Goal: Transaction & Acquisition: Subscribe to service/newsletter

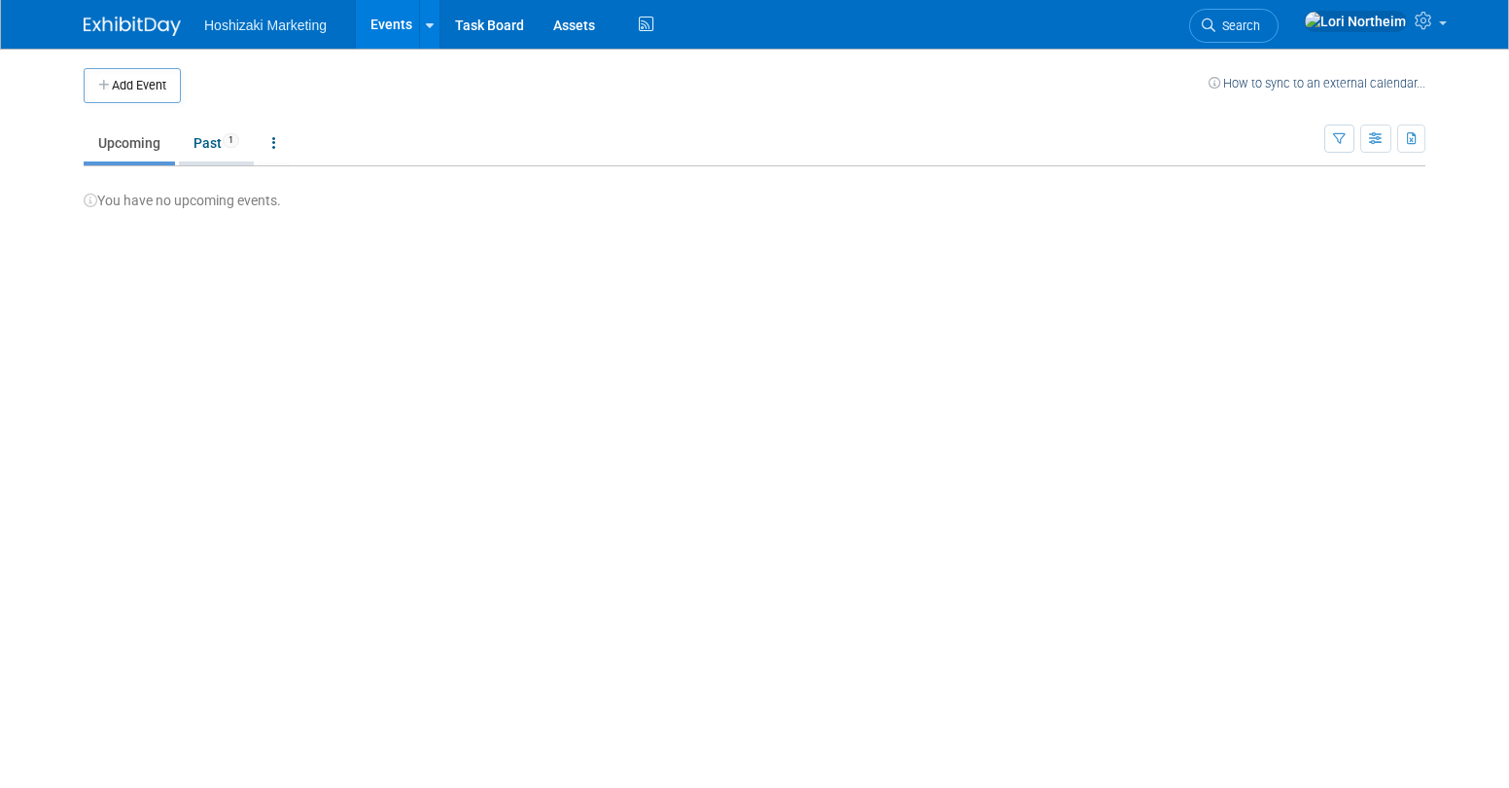
click at [216, 138] on link "Past 1" at bounding box center [216, 142] width 75 height 37
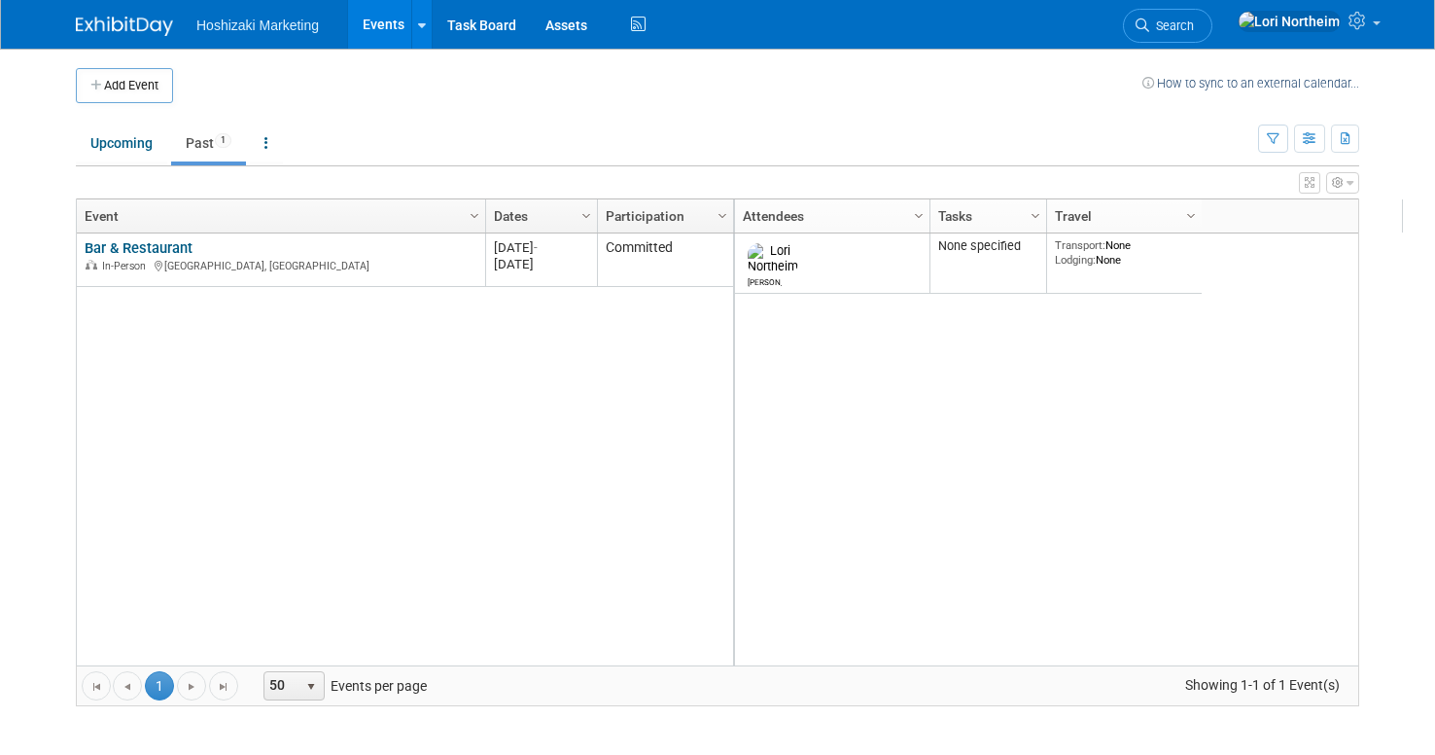
click at [53, 344] on body "Hoshizaki Marketing Events Add Event Bulk Upload Events Shareable Event Boards …" at bounding box center [717, 377] width 1435 height 755
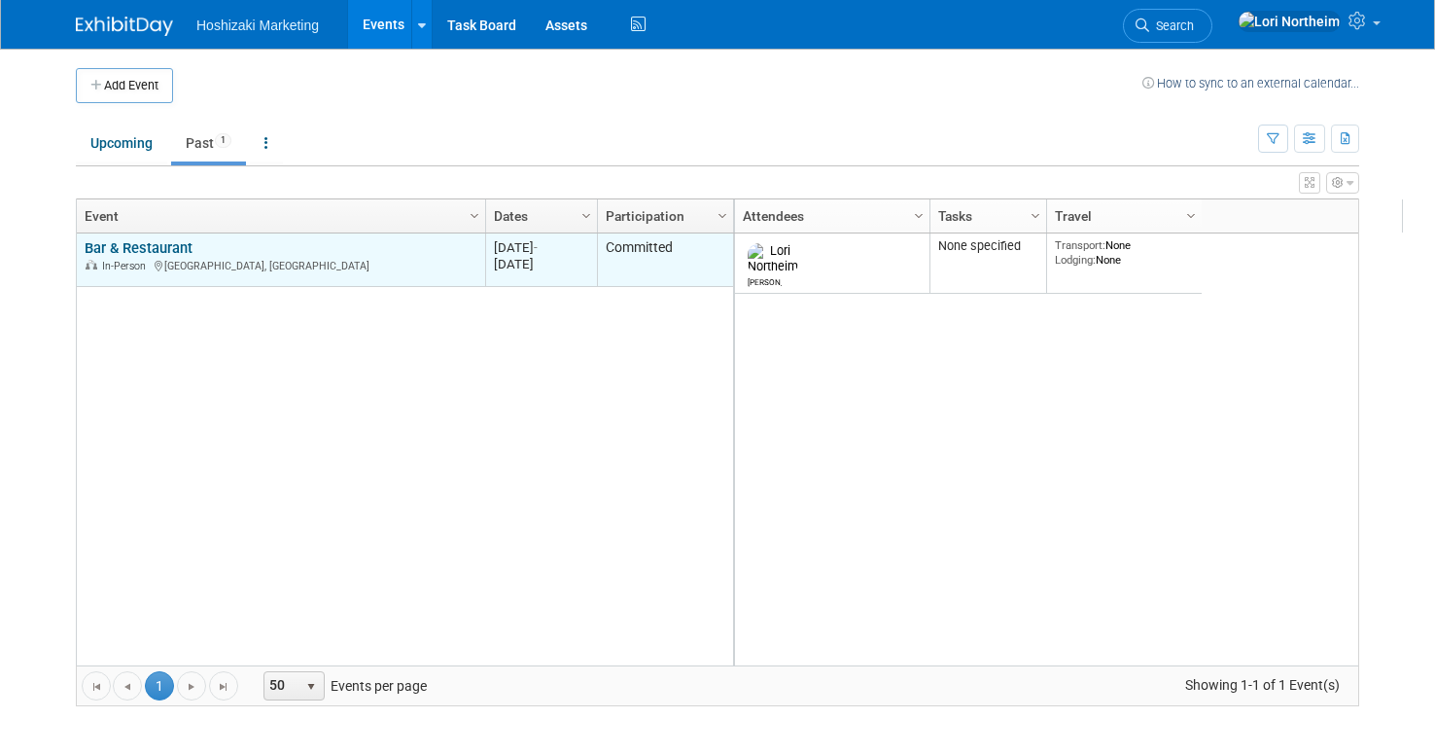
click at [237, 247] on div "Bar & Restaurant In-Person Las Vegas, NV" at bounding box center [281, 256] width 392 height 34
click at [173, 246] on link "Bar & Restaurant" at bounding box center [139, 248] width 108 height 18
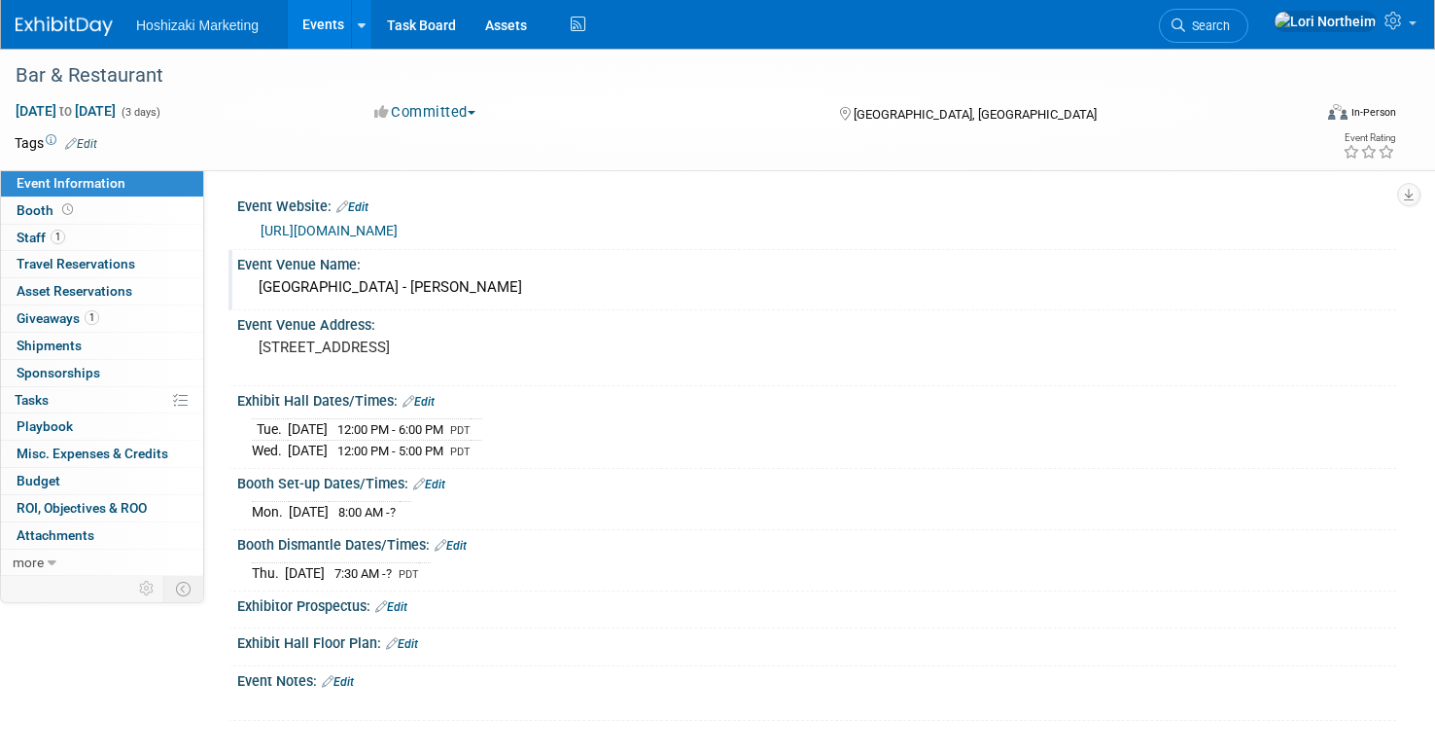
scroll to position [97, 0]
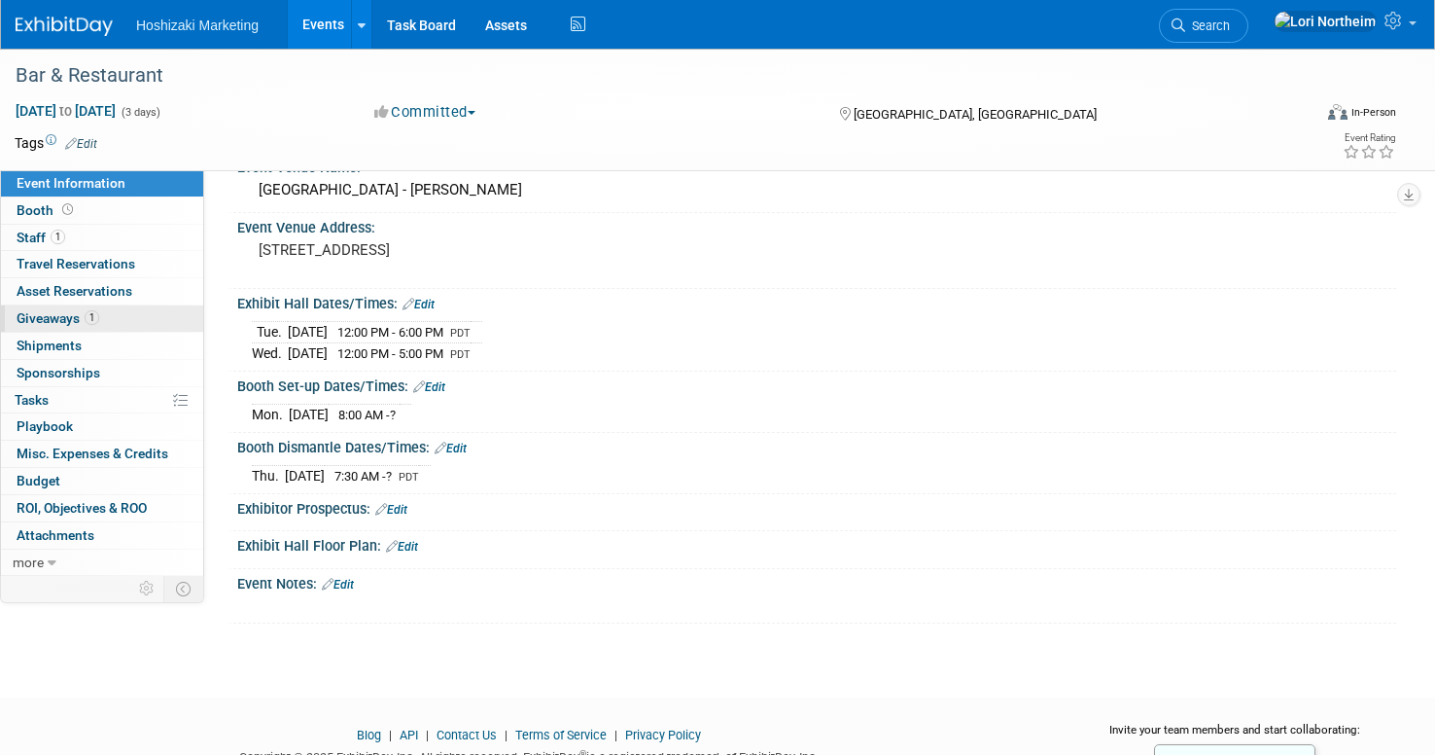
click at [32, 307] on link "1 Giveaways 1" at bounding box center [102, 318] width 202 height 26
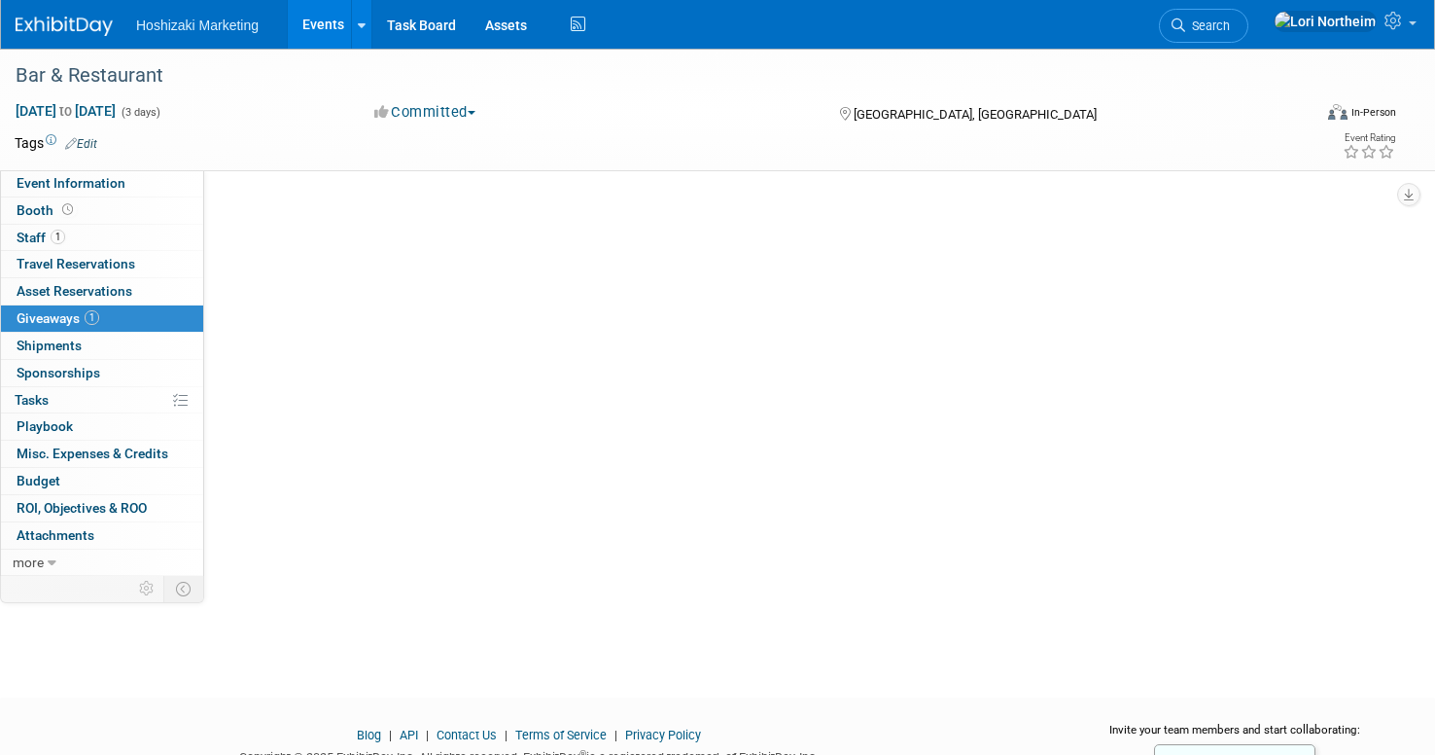
scroll to position [0, 0]
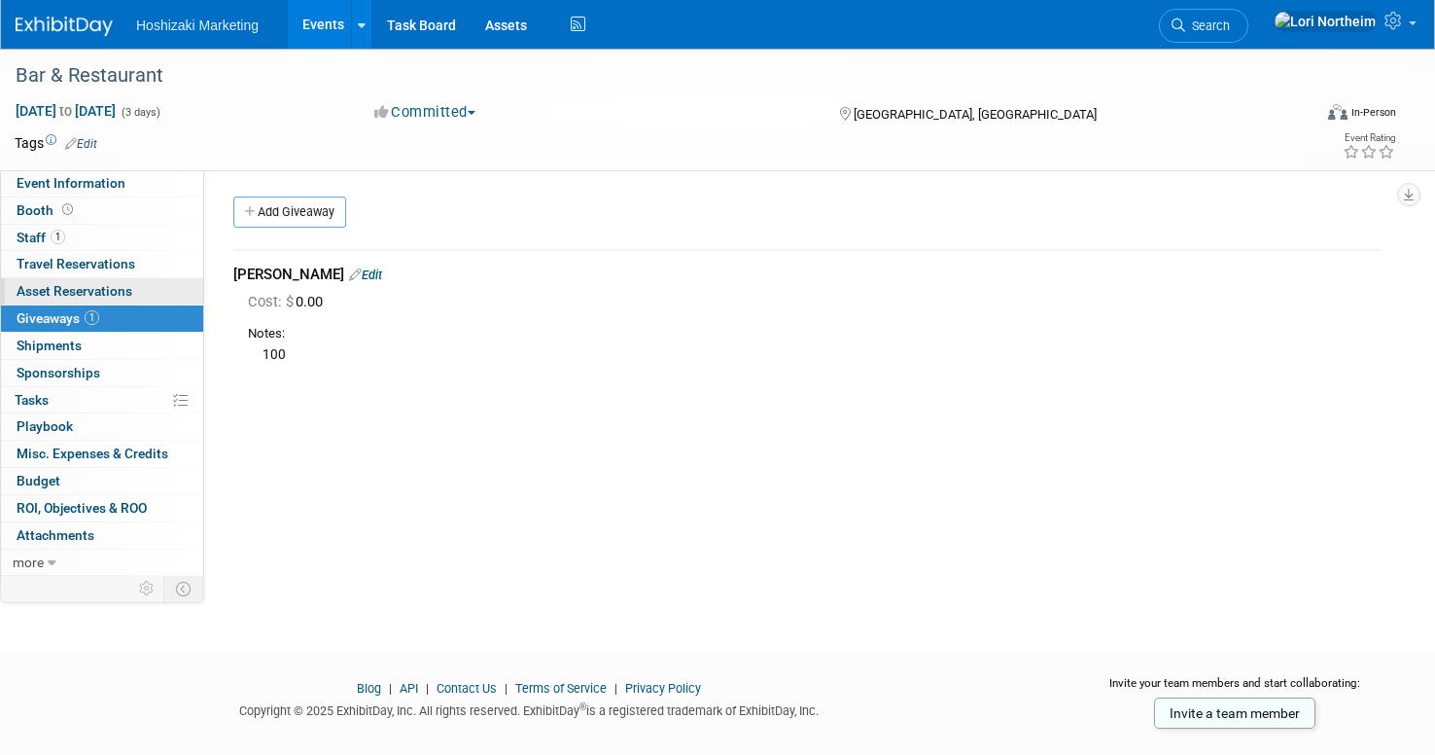
click at [61, 283] on span "Asset Reservations 0" at bounding box center [75, 291] width 116 height 16
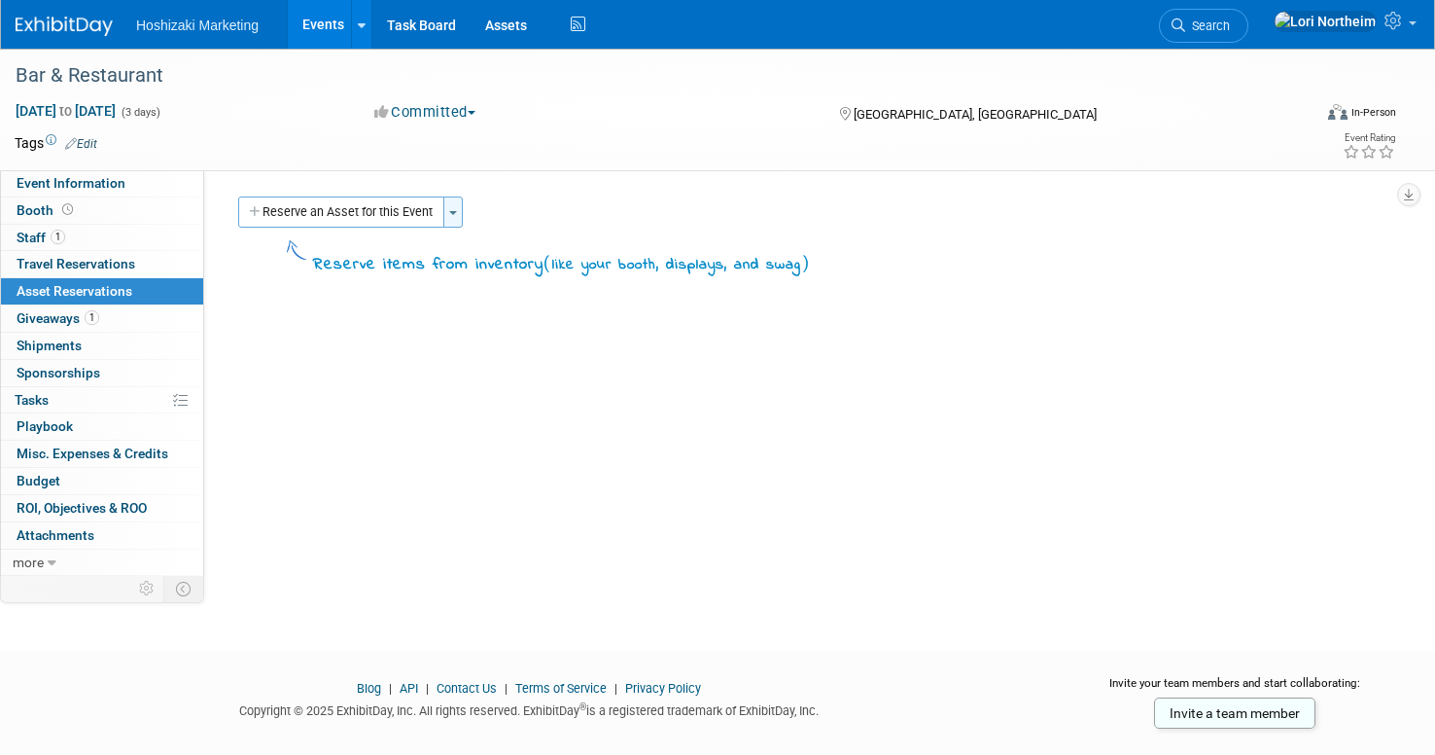
click at [459, 218] on button "Toggle Dropdown" at bounding box center [452, 211] width 19 height 31
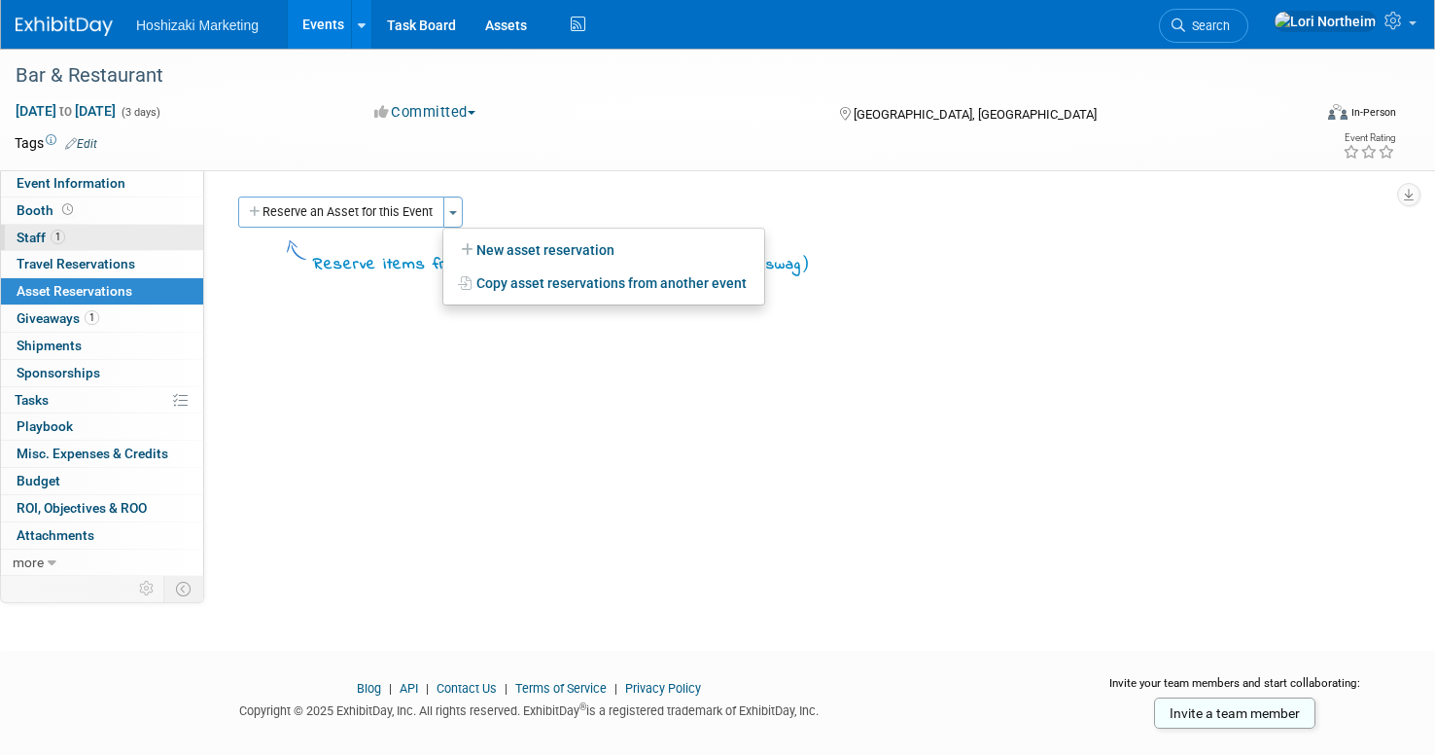
click at [40, 237] on span "Staff 1" at bounding box center [41, 237] width 49 height 16
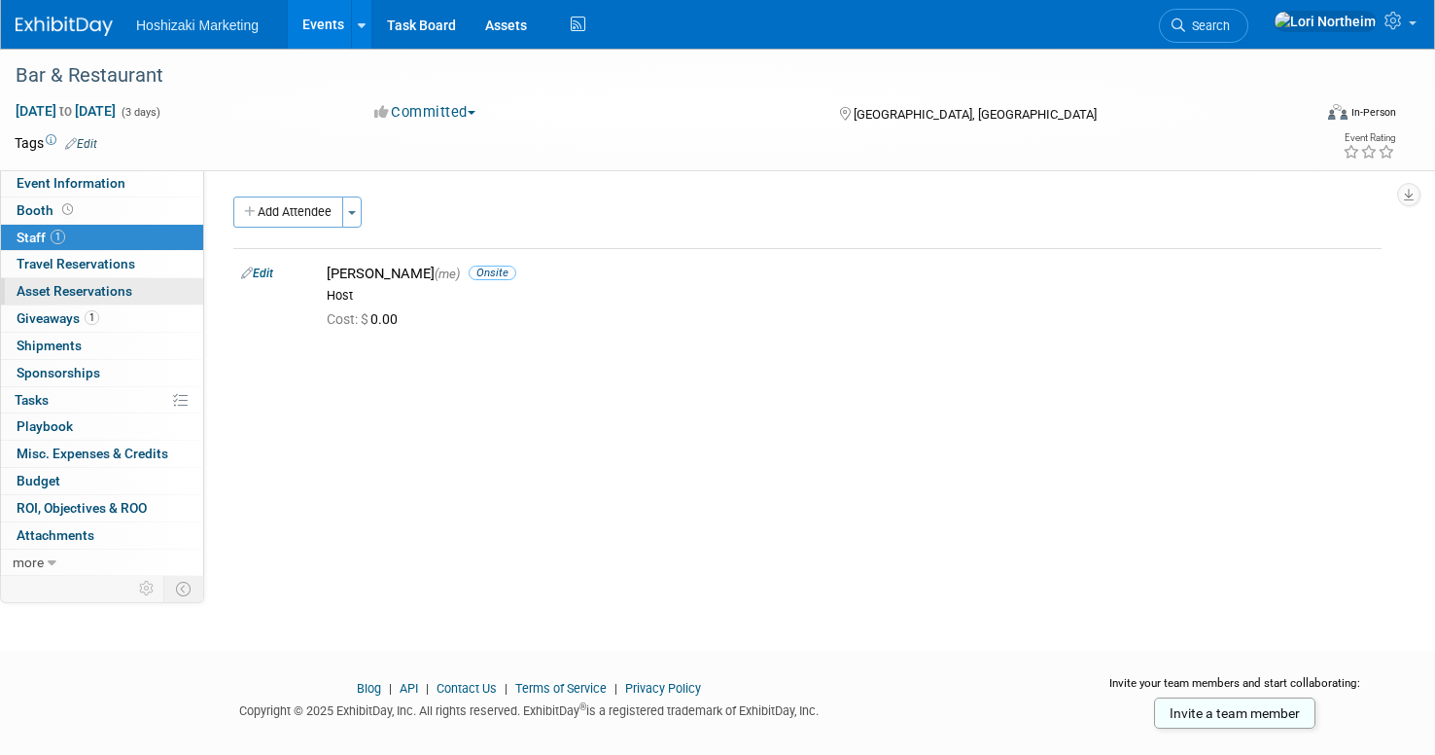
click at [51, 293] on span "Asset Reservations 0" at bounding box center [75, 291] width 116 height 16
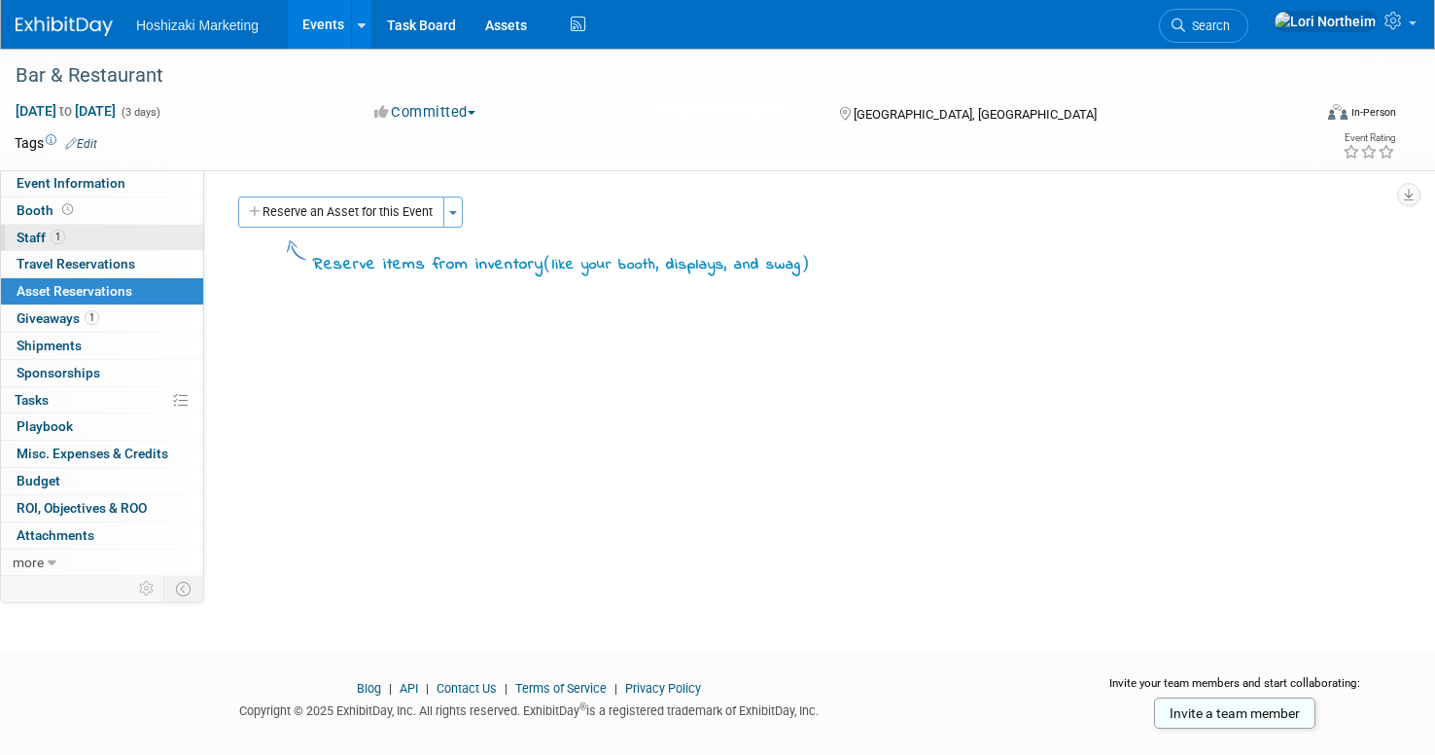
click at [65, 235] on link "1 Staff 1" at bounding box center [102, 238] width 202 height 26
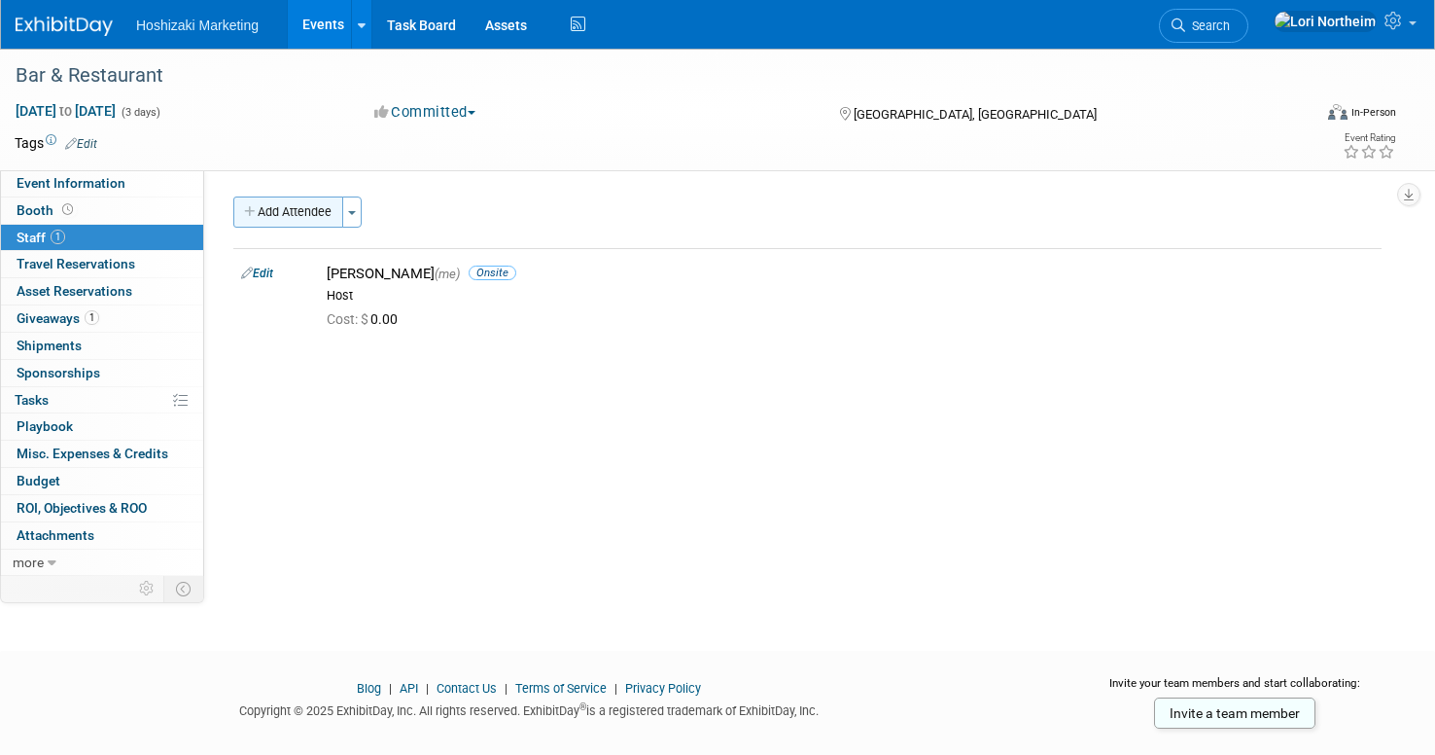
click at [343, 204] on button "Add Attendee" at bounding box center [288, 211] width 110 height 31
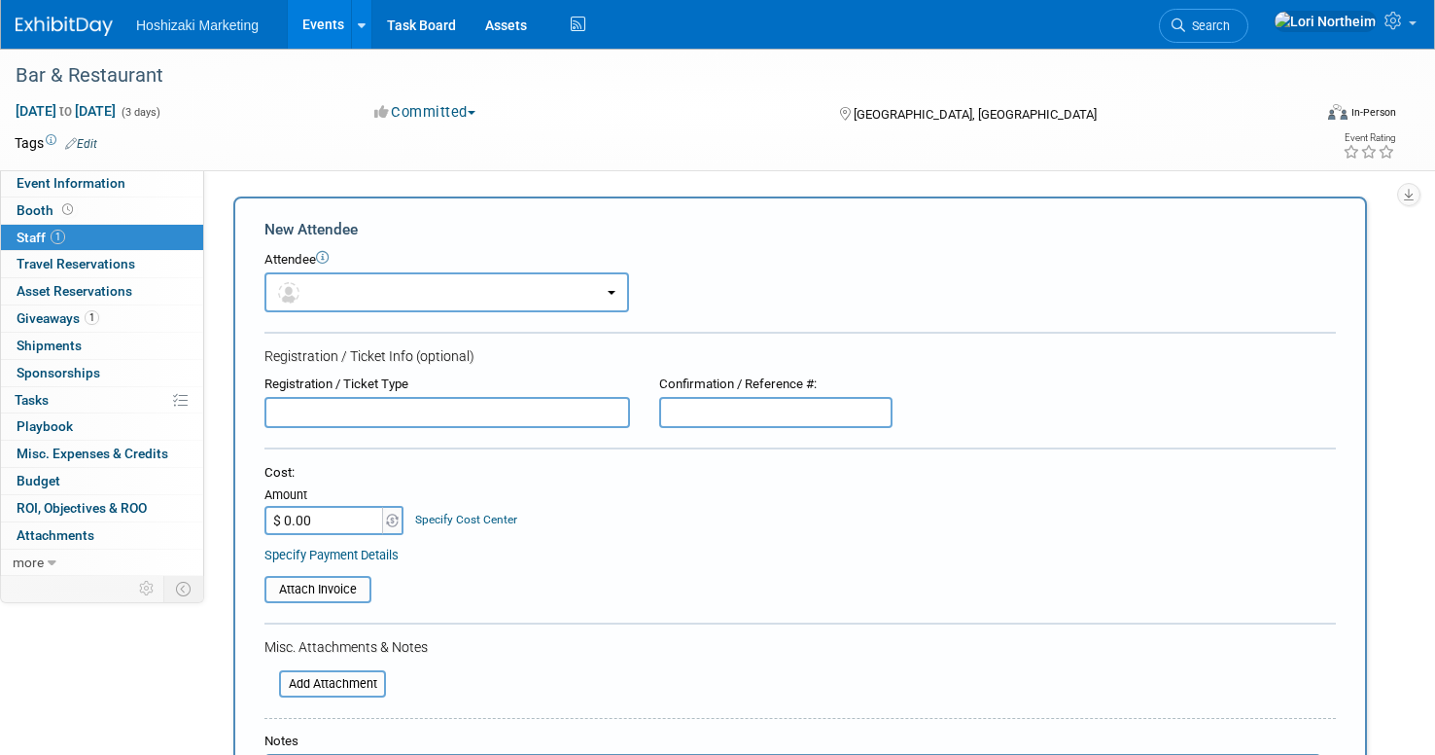
click at [687, 165] on div "Bar & Restaurant Mar 25, 2025 to Mar 27, 2025 (3 days) Mar 25, 2025 to Mar 27, …" at bounding box center [717, 110] width 1435 height 122
click at [1408, 257] on div "Event Information Event Info Booth Booth 1 Staff 1 Staff 0 Travel Reservations …" at bounding box center [717, 569] width 1435 height 1040
click at [34, 178] on span "Event Information" at bounding box center [71, 183] width 109 height 16
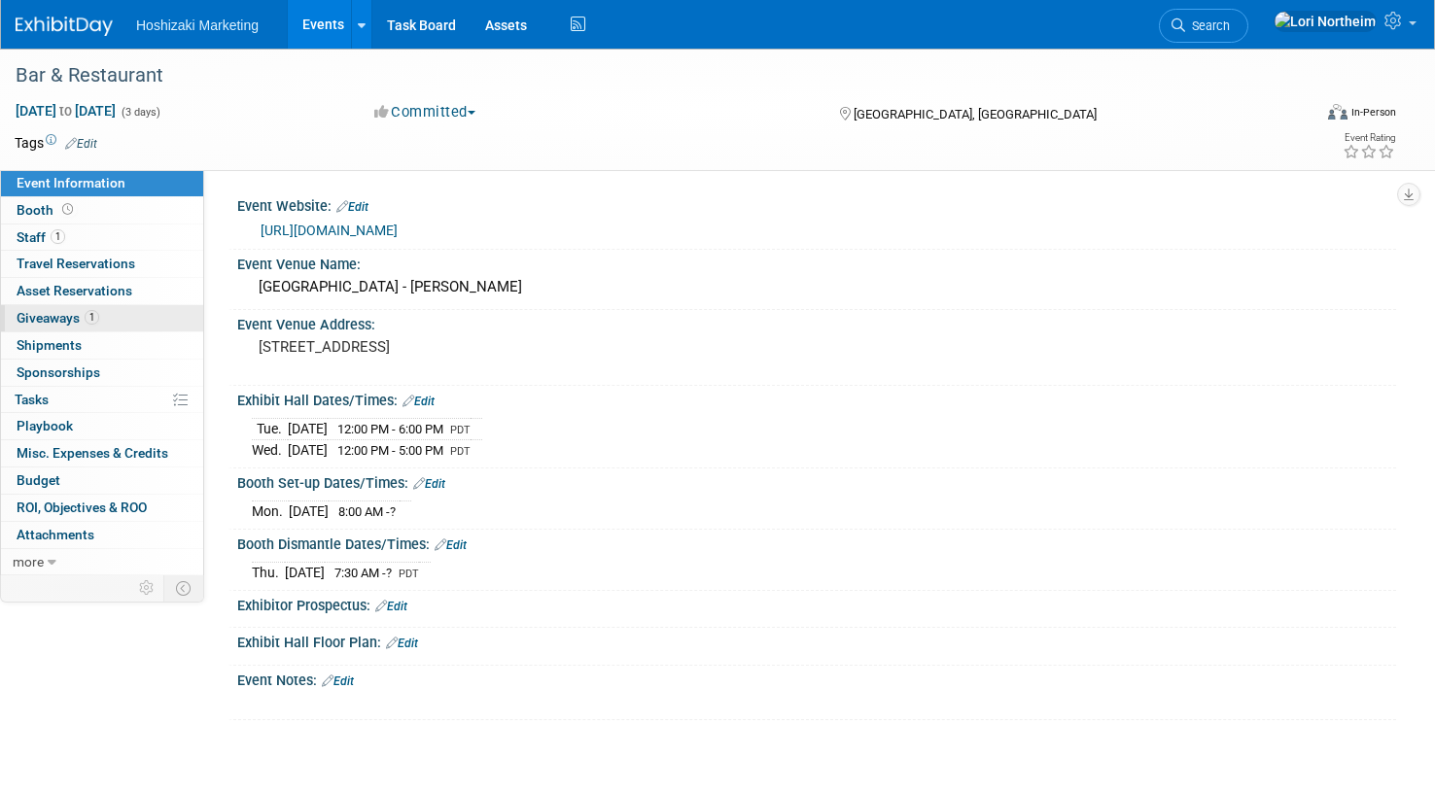
click at [57, 315] on span "Giveaways 1" at bounding box center [58, 318] width 83 height 16
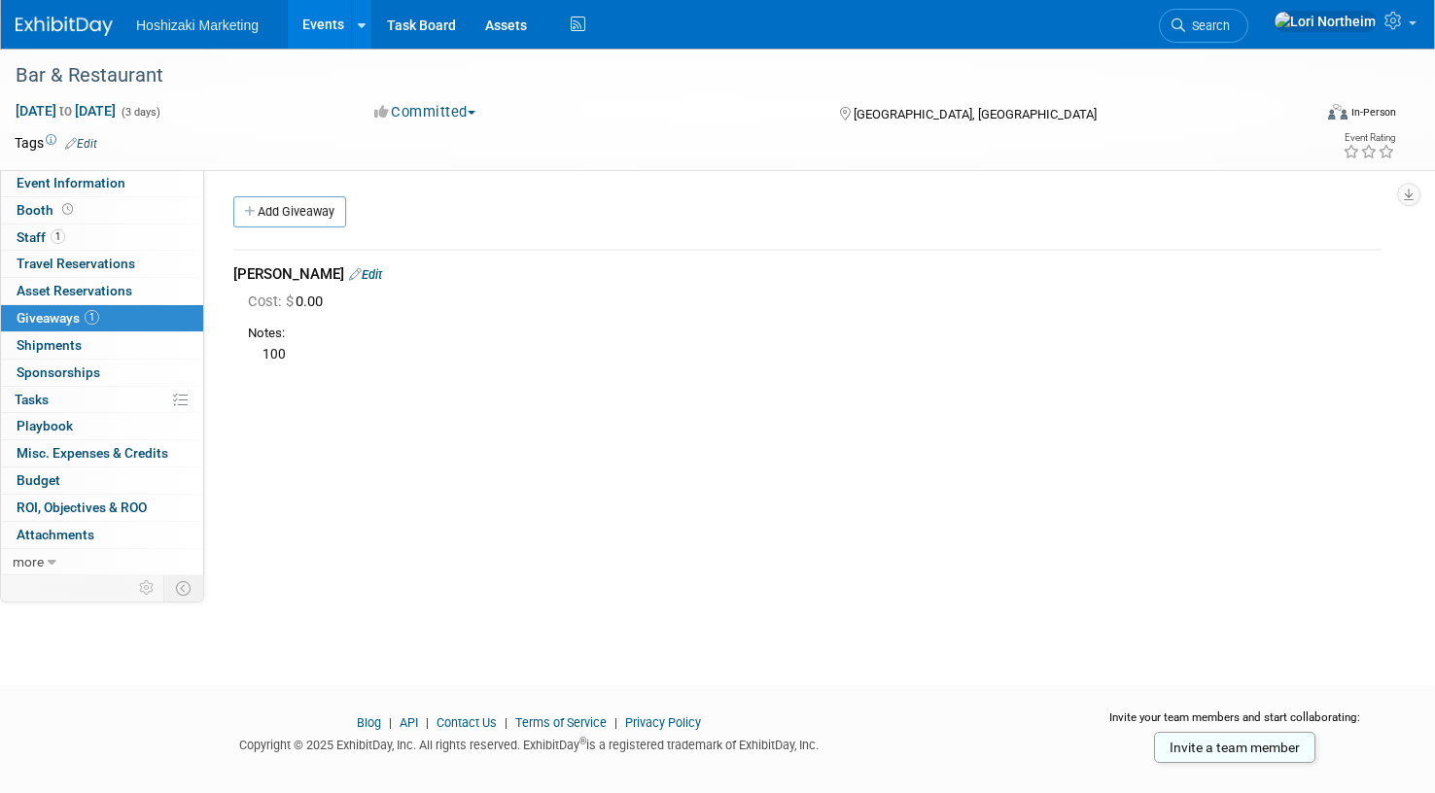
click at [37, 166] on div "Bar & Restaurant Mar 25, 2025 to Mar 27, 2025 (3 days) Mar 25, 2025 to Mar 27, …" at bounding box center [717, 110] width 1435 height 122
click at [44, 183] on span "Event Information" at bounding box center [71, 183] width 109 height 16
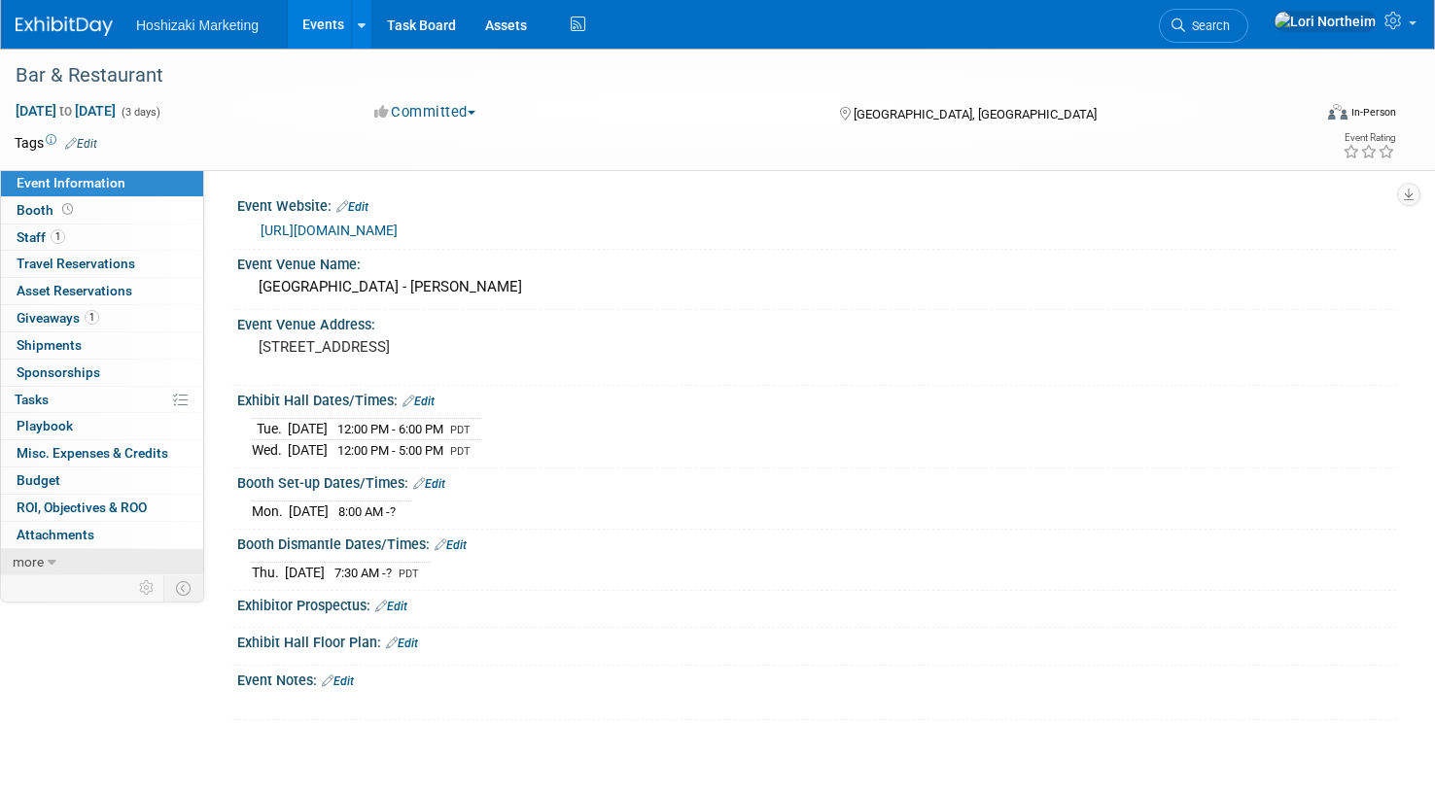
click at [55, 561] on icon at bounding box center [52, 563] width 9 height 14
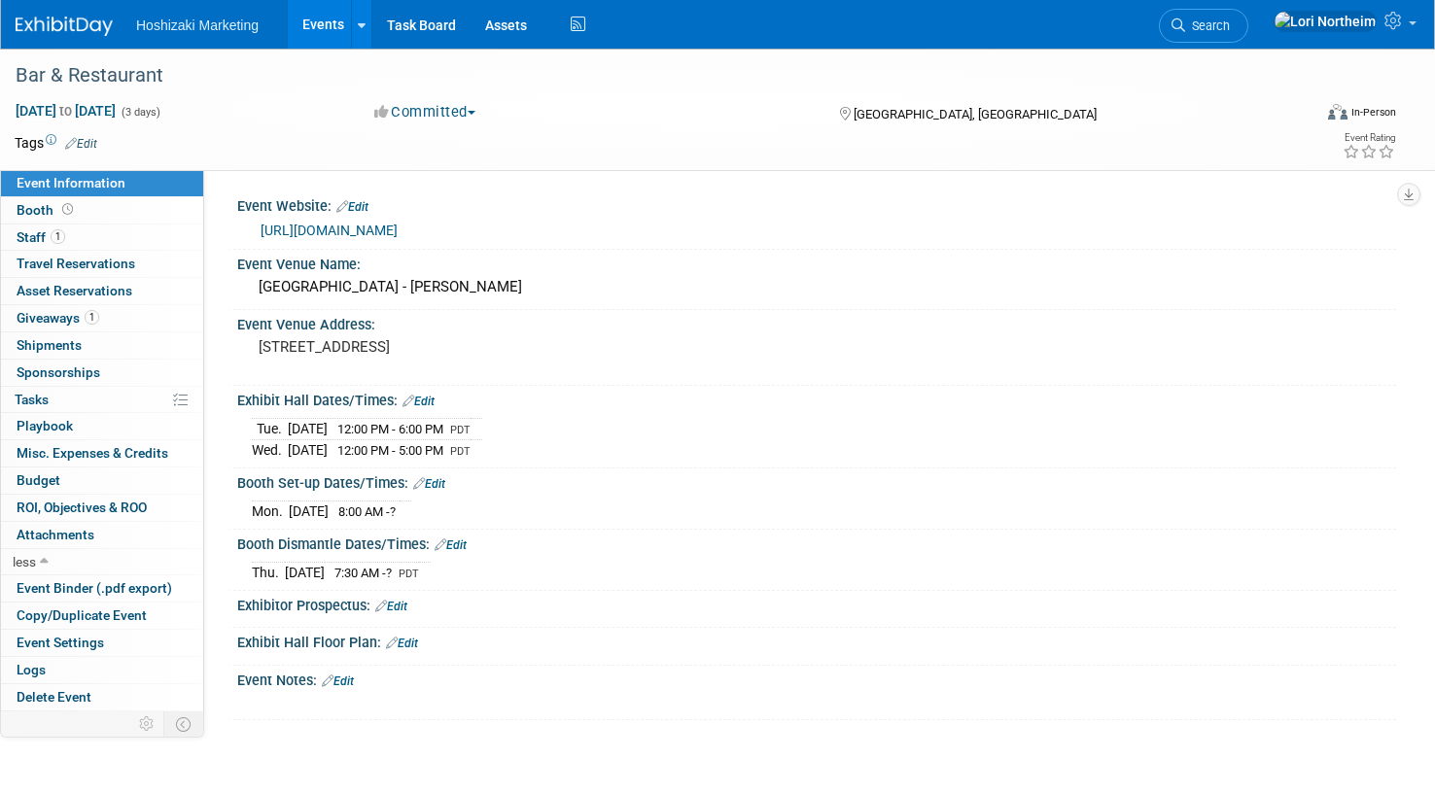
click at [320, 12] on link "Events" at bounding box center [323, 24] width 71 height 49
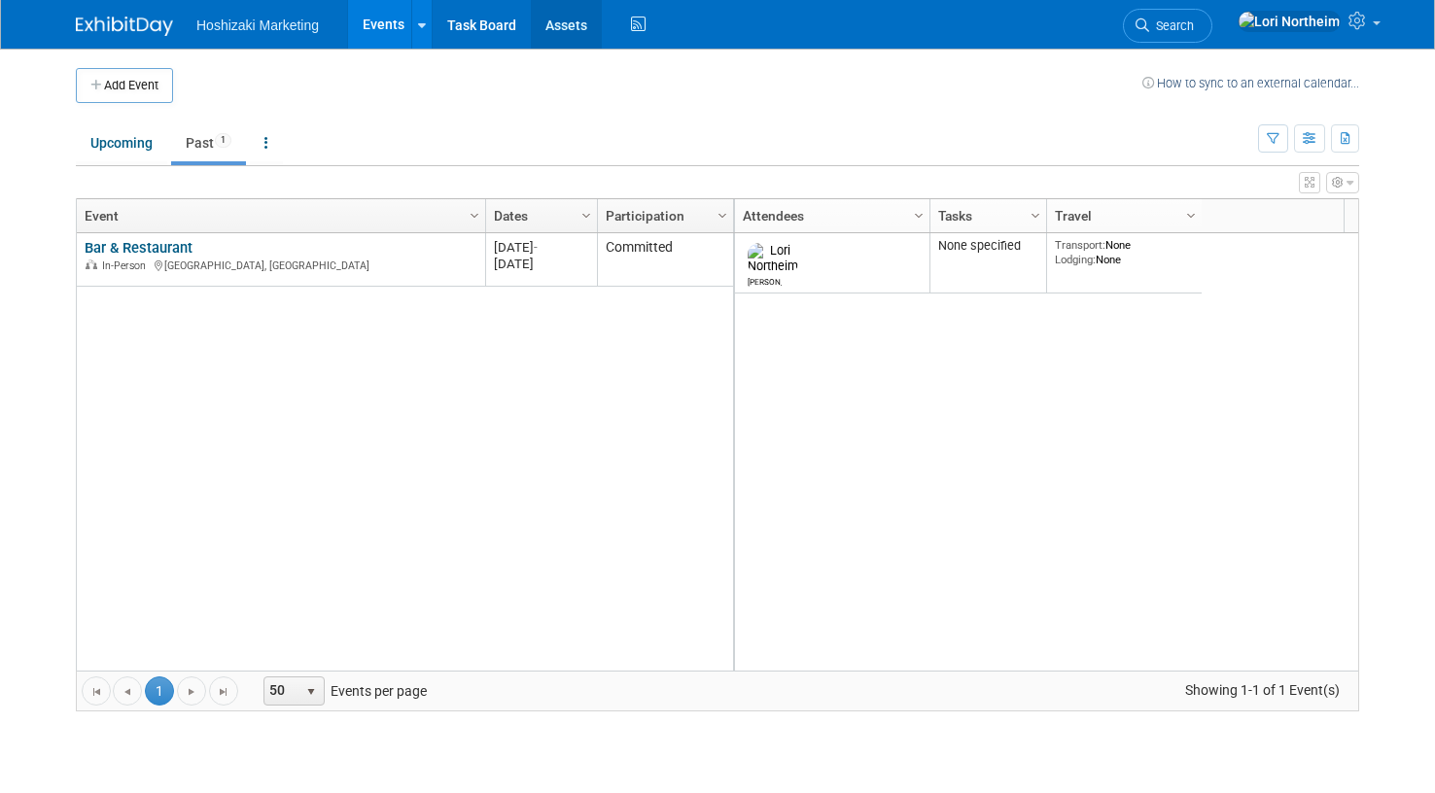
click at [596, 28] on link "Assets" at bounding box center [566, 24] width 71 height 49
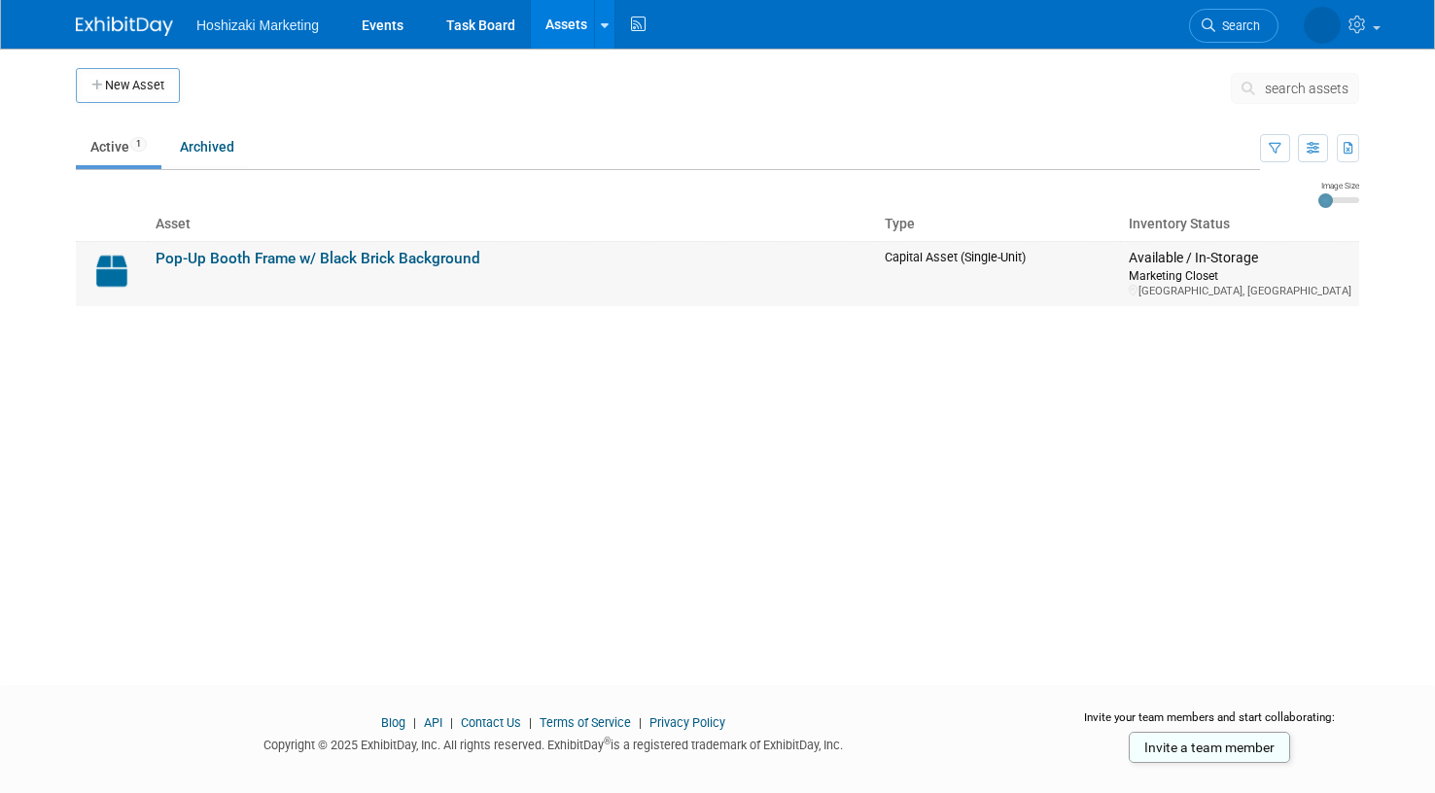
click at [216, 263] on link "Pop-Up Booth Frame w/ Black Brick Background" at bounding box center [318, 259] width 325 height 18
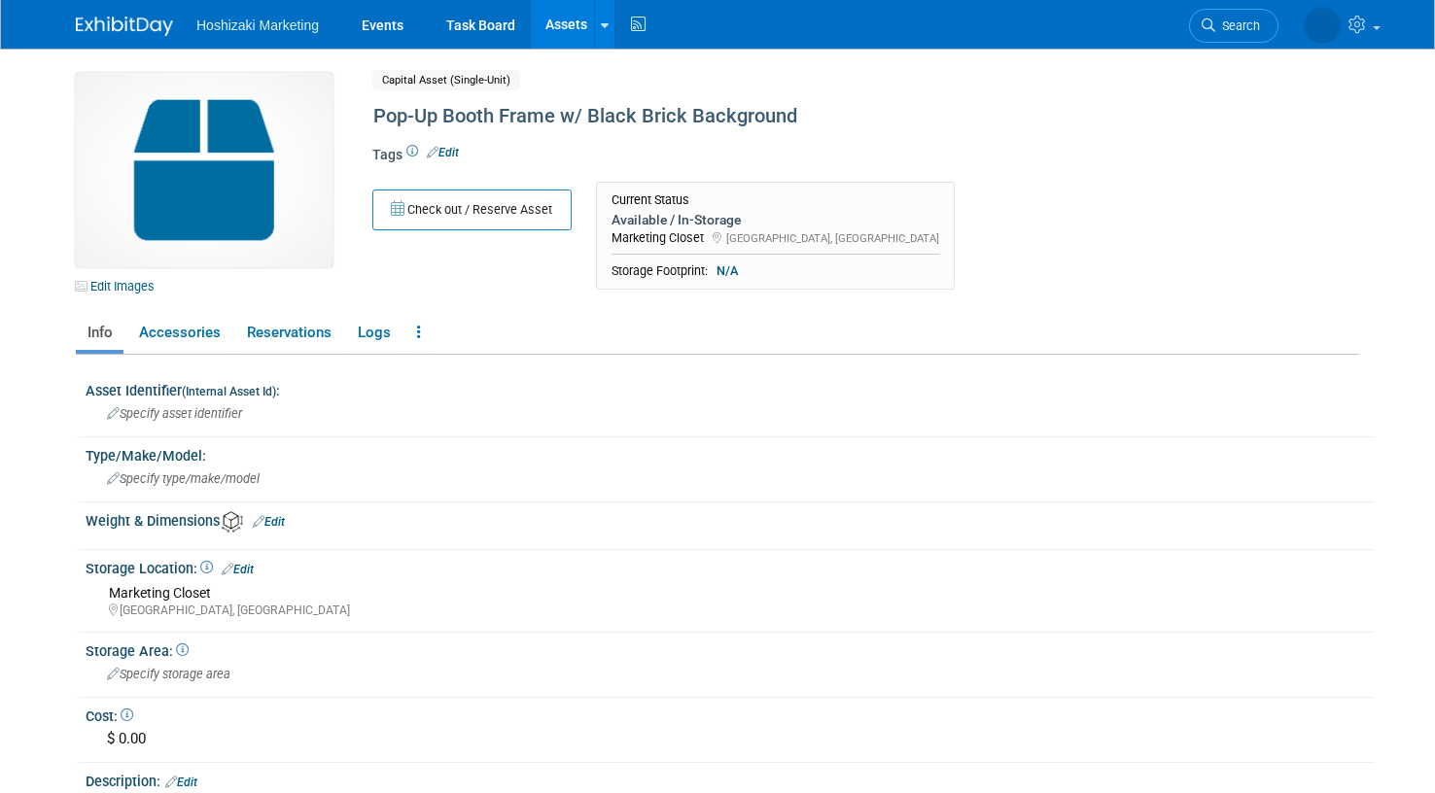
click at [287, 30] on span "Hoshizaki Marketing" at bounding box center [257, 26] width 123 height 16
click at [391, 28] on link "Events" at bounding box center [382, 24] width 71 height 49
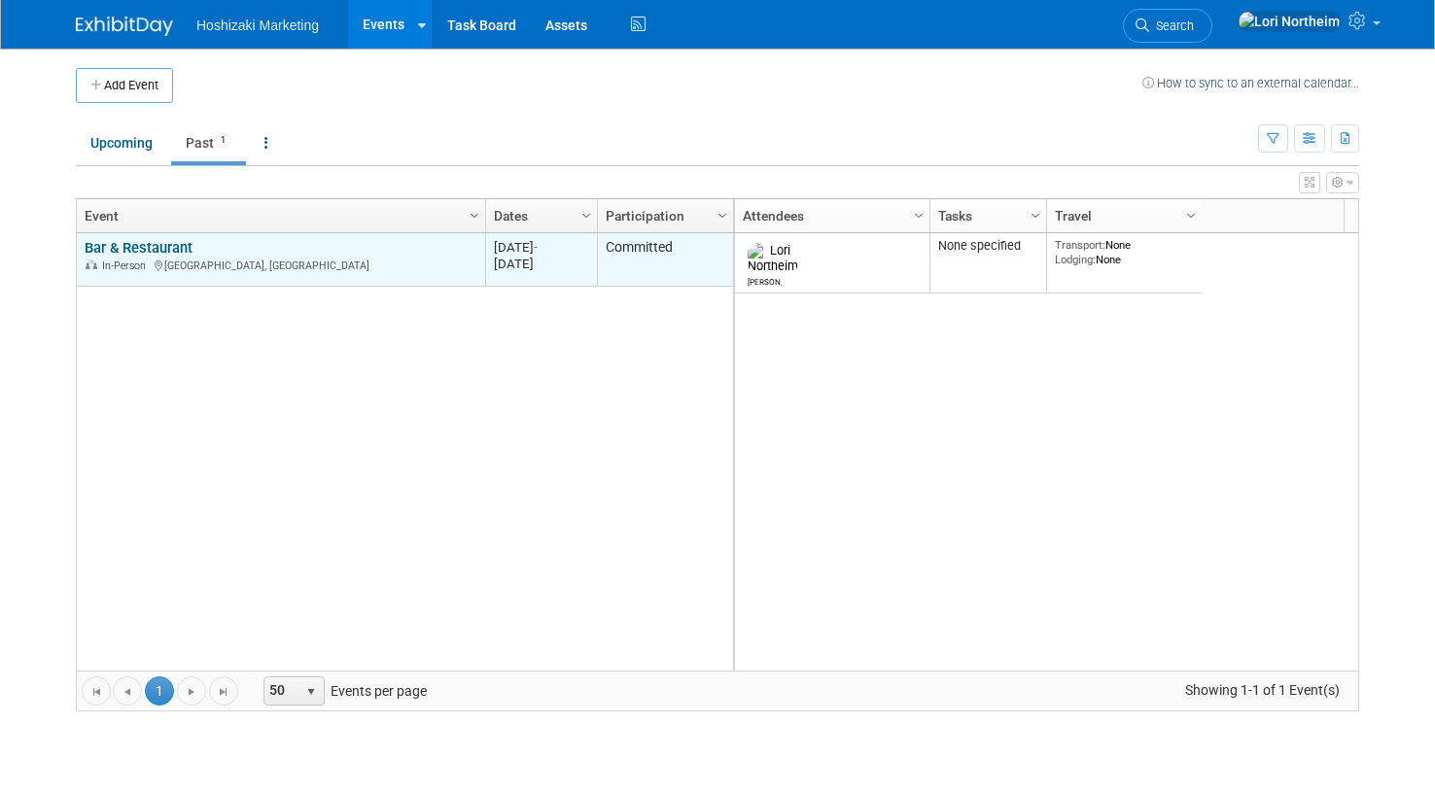
click at [272, 259] on div "In-Person Las Vegas, NV" at bounding box center [281, 265] width 392 height 17
click at [154, 249] on link "Bar & Restaurant" at bounding box center [139, 248] width 108 height 18
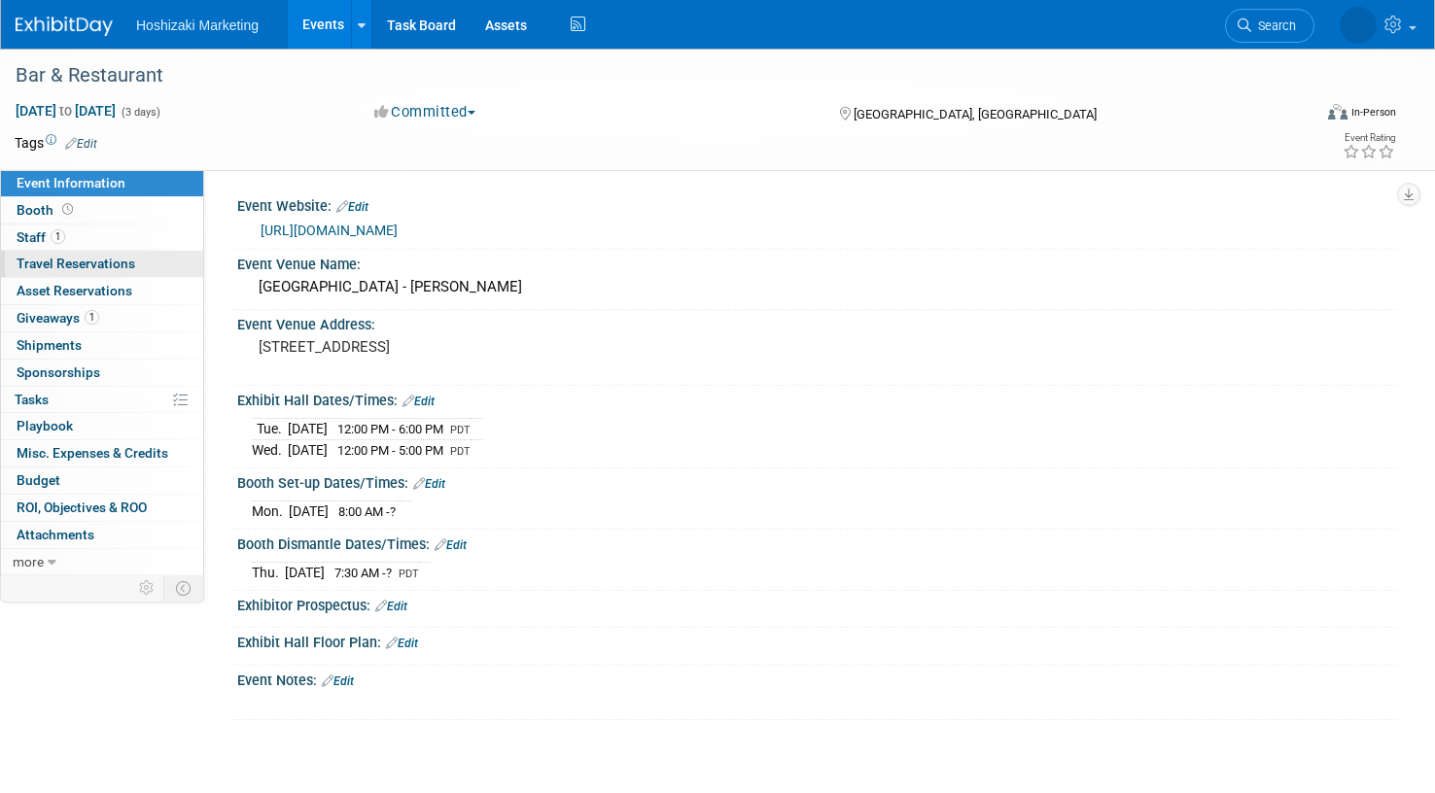
click at [120, 269] on span "Travel Reservations 0" at bounding box center [76, 264] width 119 height 16
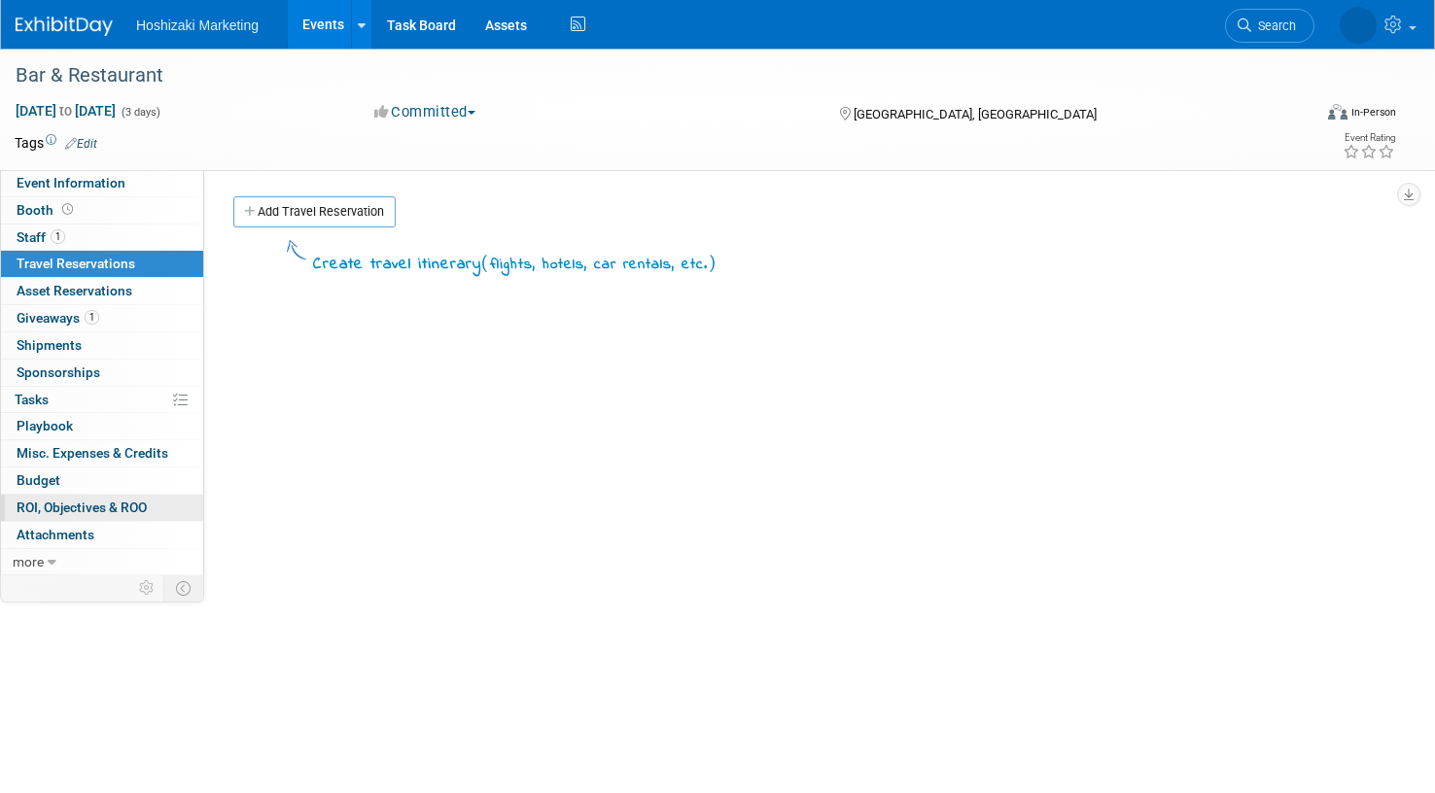
click at [63, 500] on span "ROI, Objectives & ROO 0" at bounding box center [82, 508] width 130 height 16
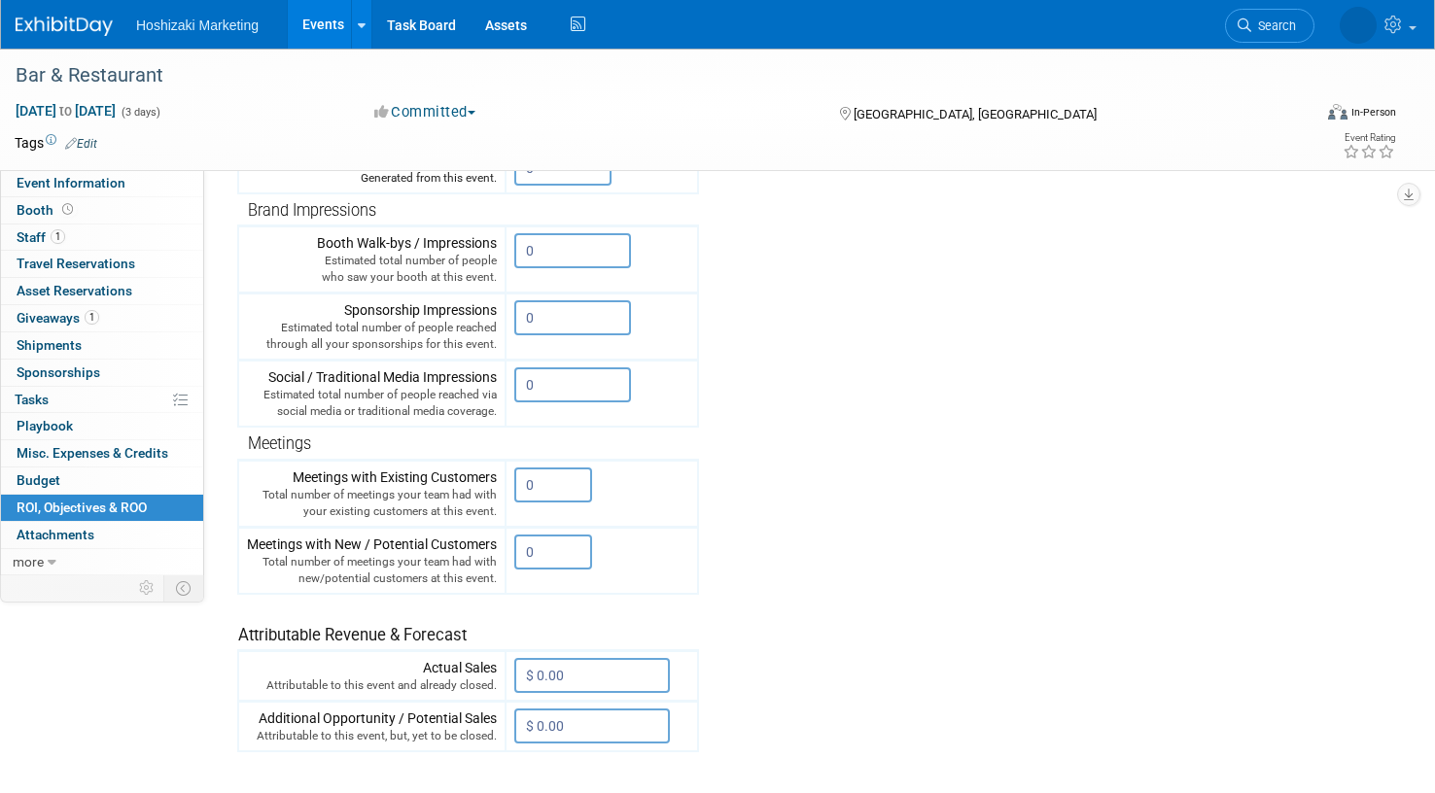
scroll to position [486, 0]
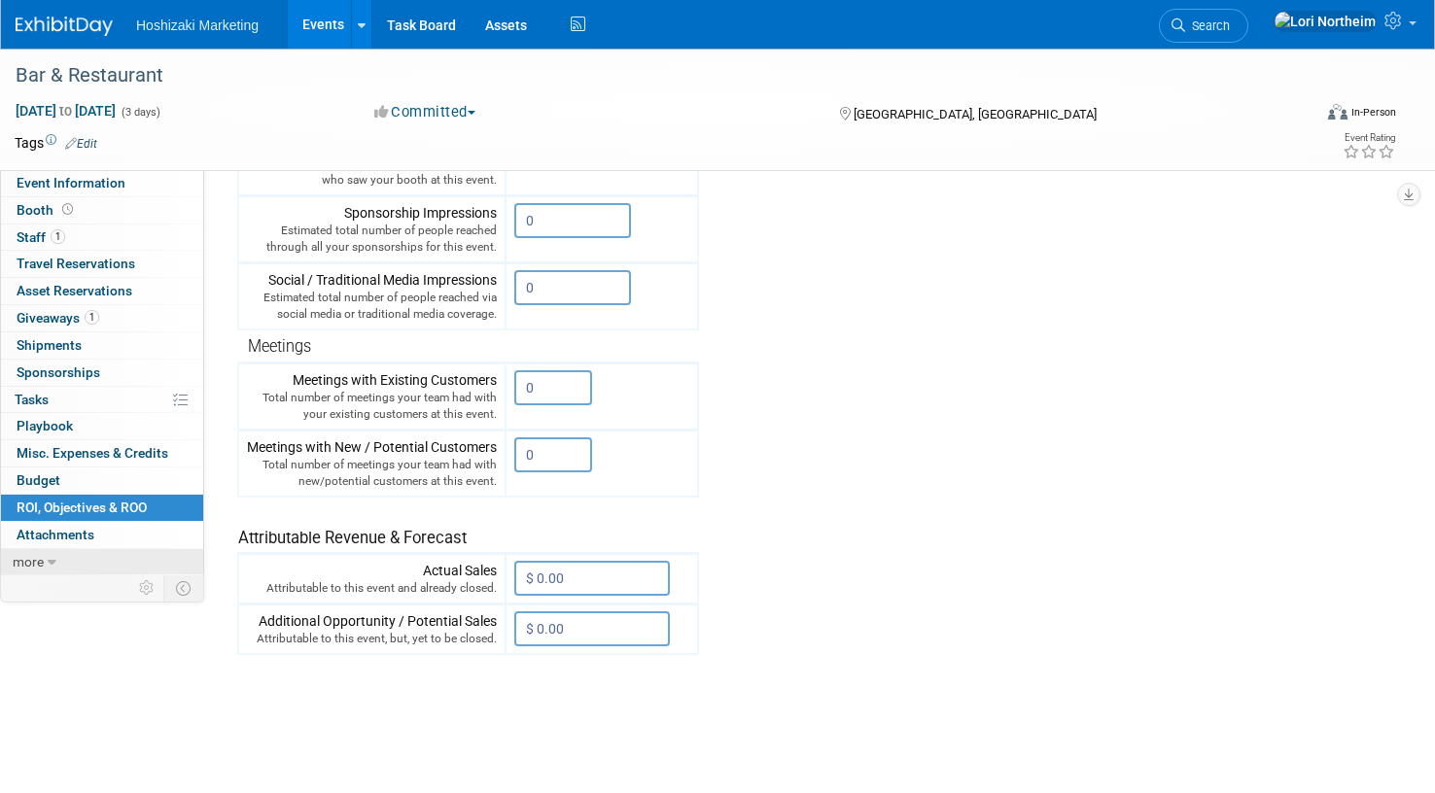
click at [43, 558] on span "more" at bounding box center [28, 562] width 31 height 16
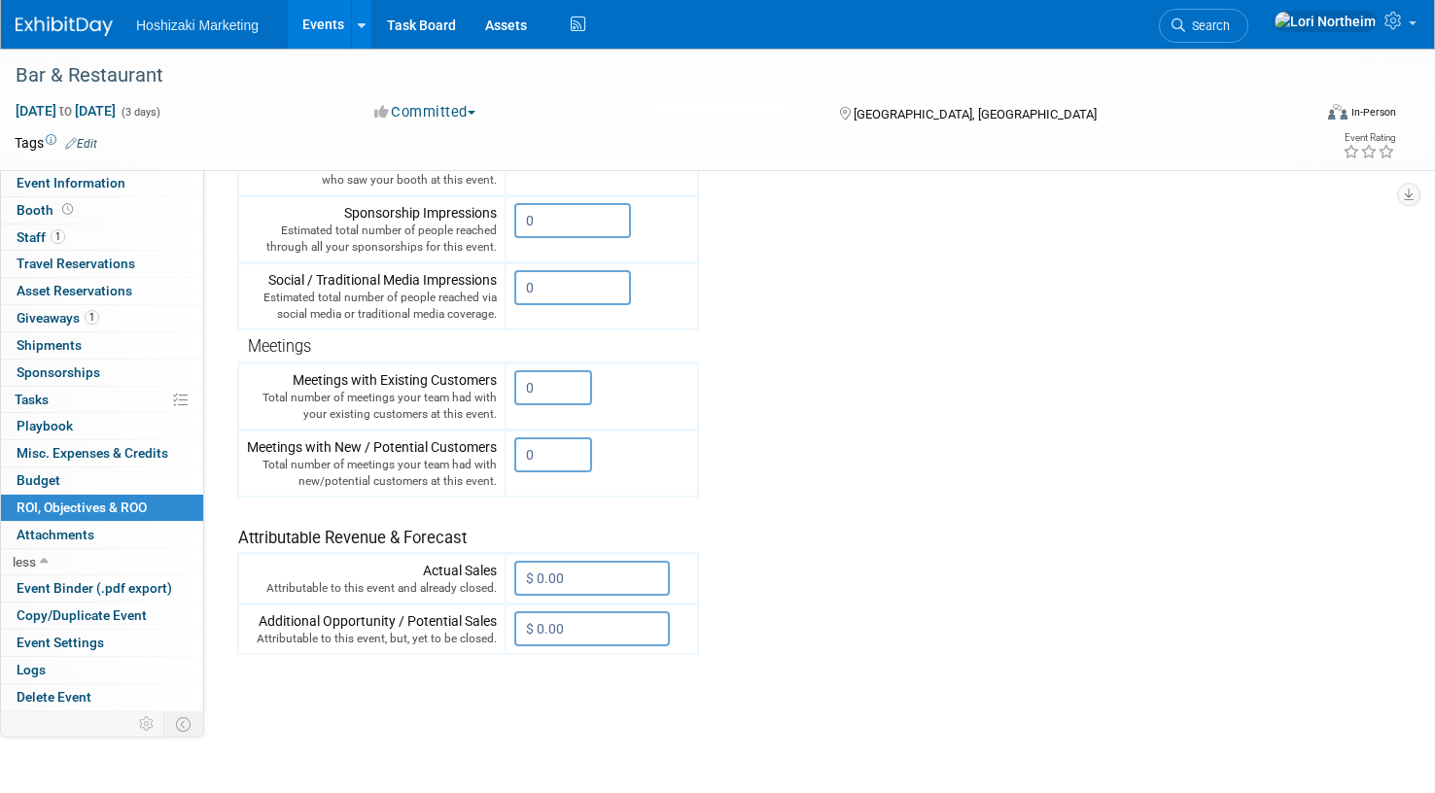
click at [54, 18] on img at bounding box center [64, 26] width 97 height 19
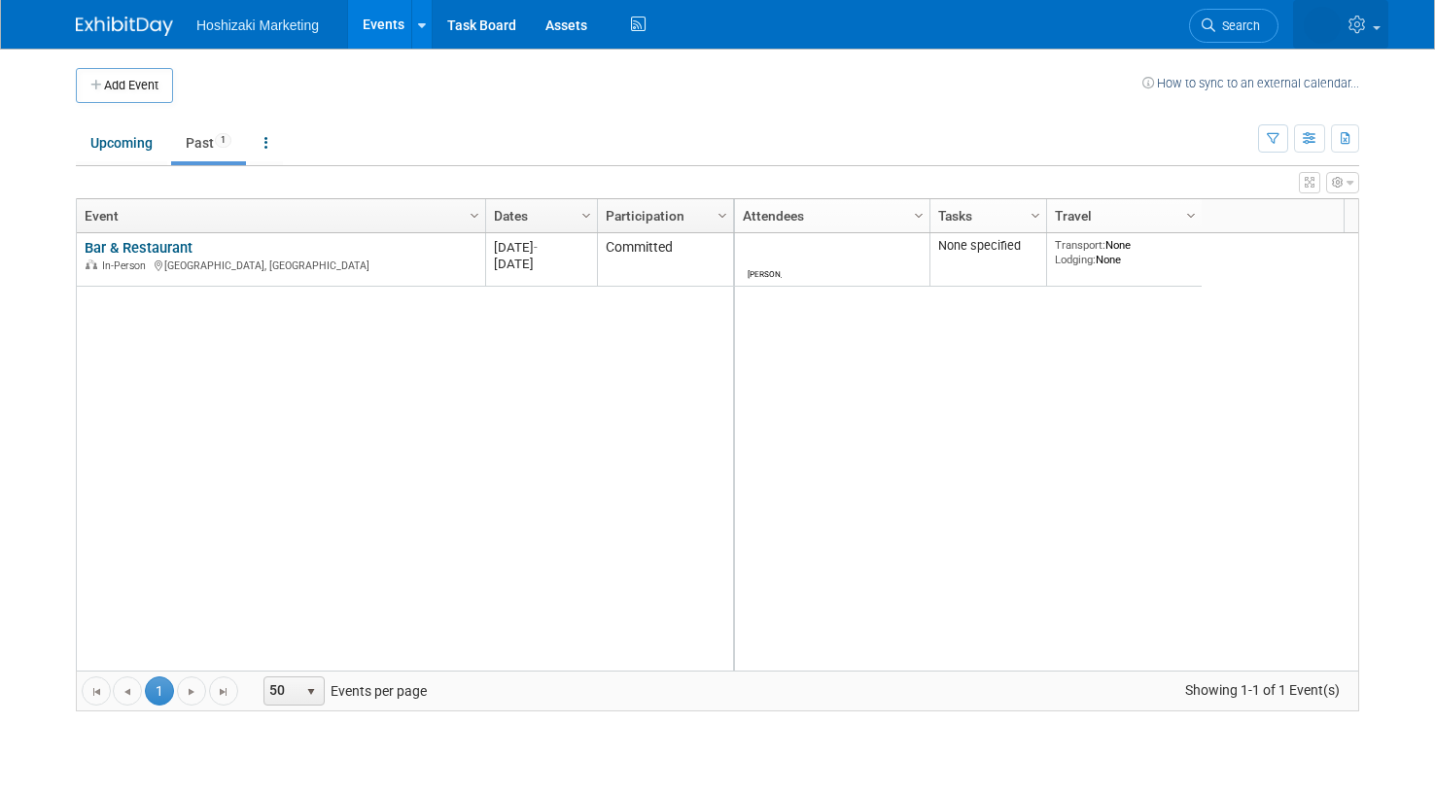
click at [1362, 19] on icon at bounding box center [1360, 25] width 22 height 18
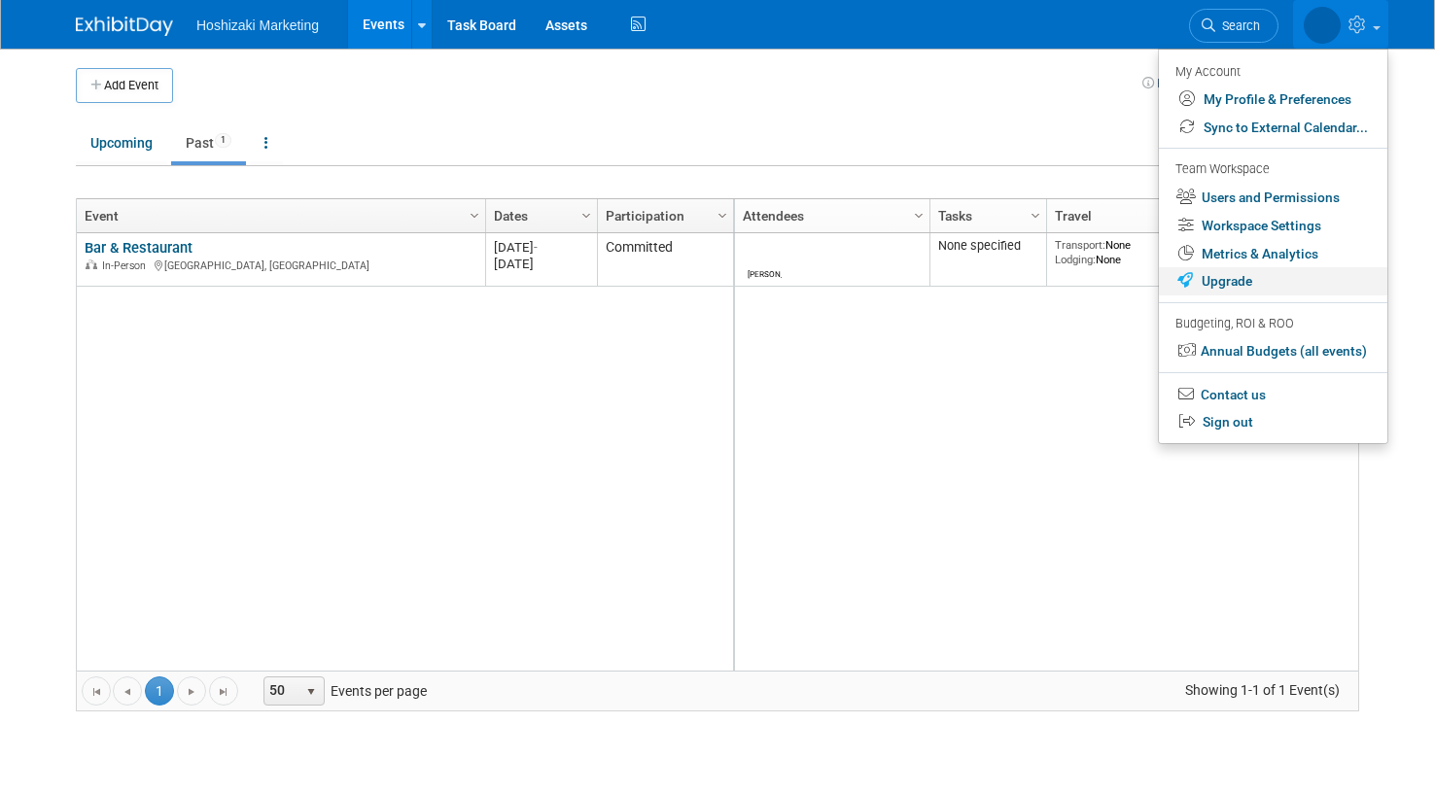
click at [1250, 280] on link "Upgrade" at bounding box center [1273, 281] width 228 height 28
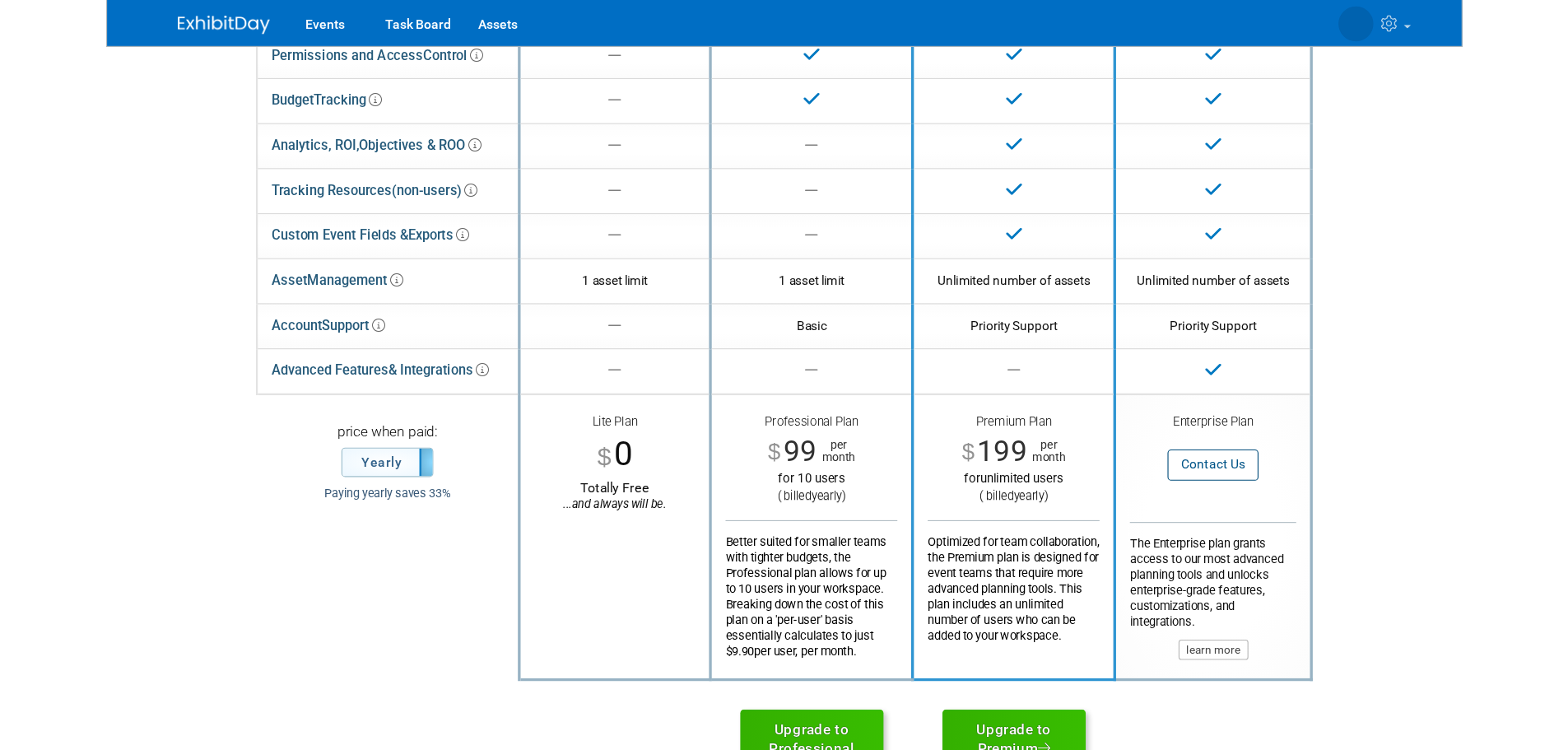
scroll to position [247, 0]
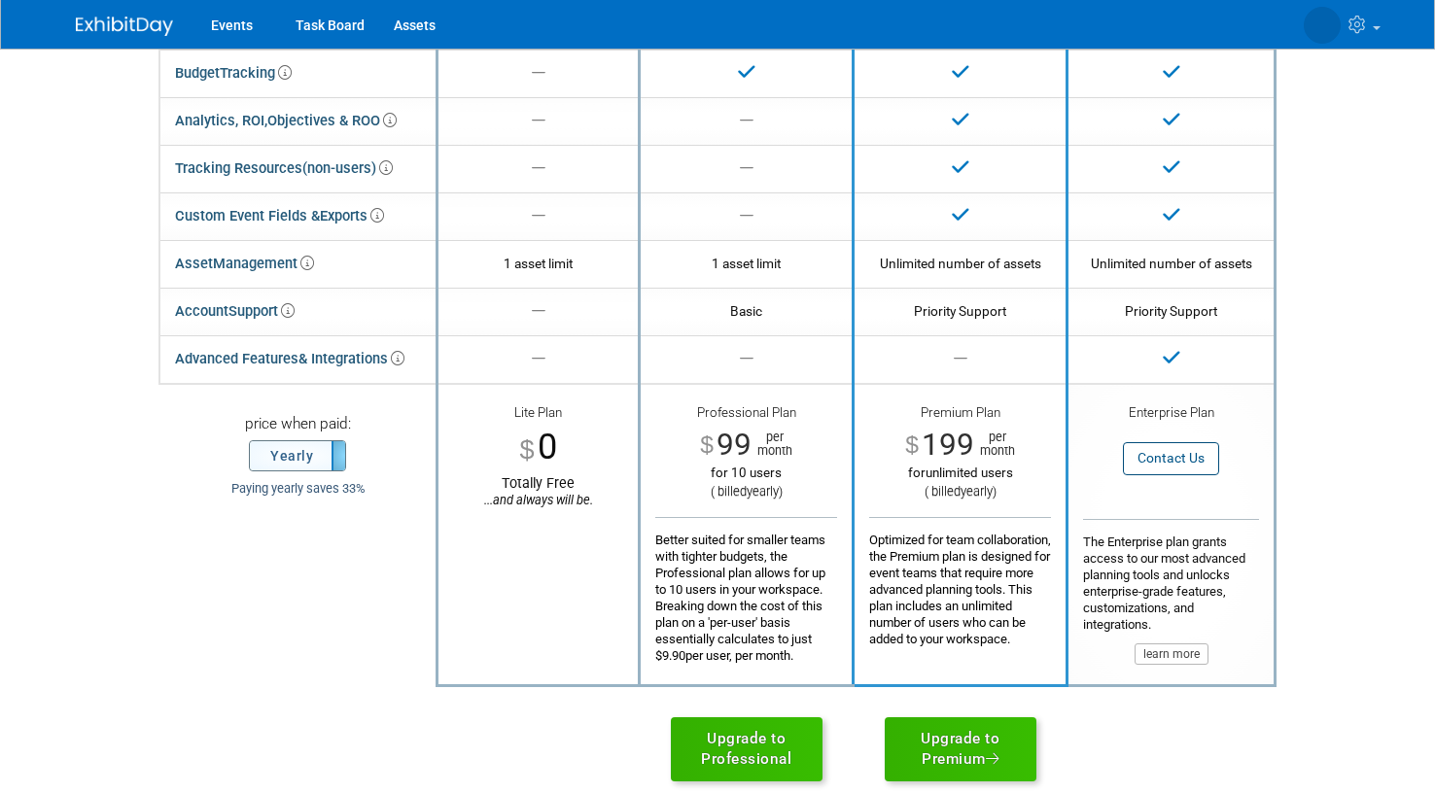
click at [291, 454] on label "Yearly" at bounding box center [297, 455] width 95 height 29
click at [291, 454] on label "Monthly" at bounding box center [297, 455] width 95 height 29
click at [345, 572] on td "price when paid: Yearly Monthly Paying yearly saves 33%" at bounding box center [298, 534] width 278 height 301
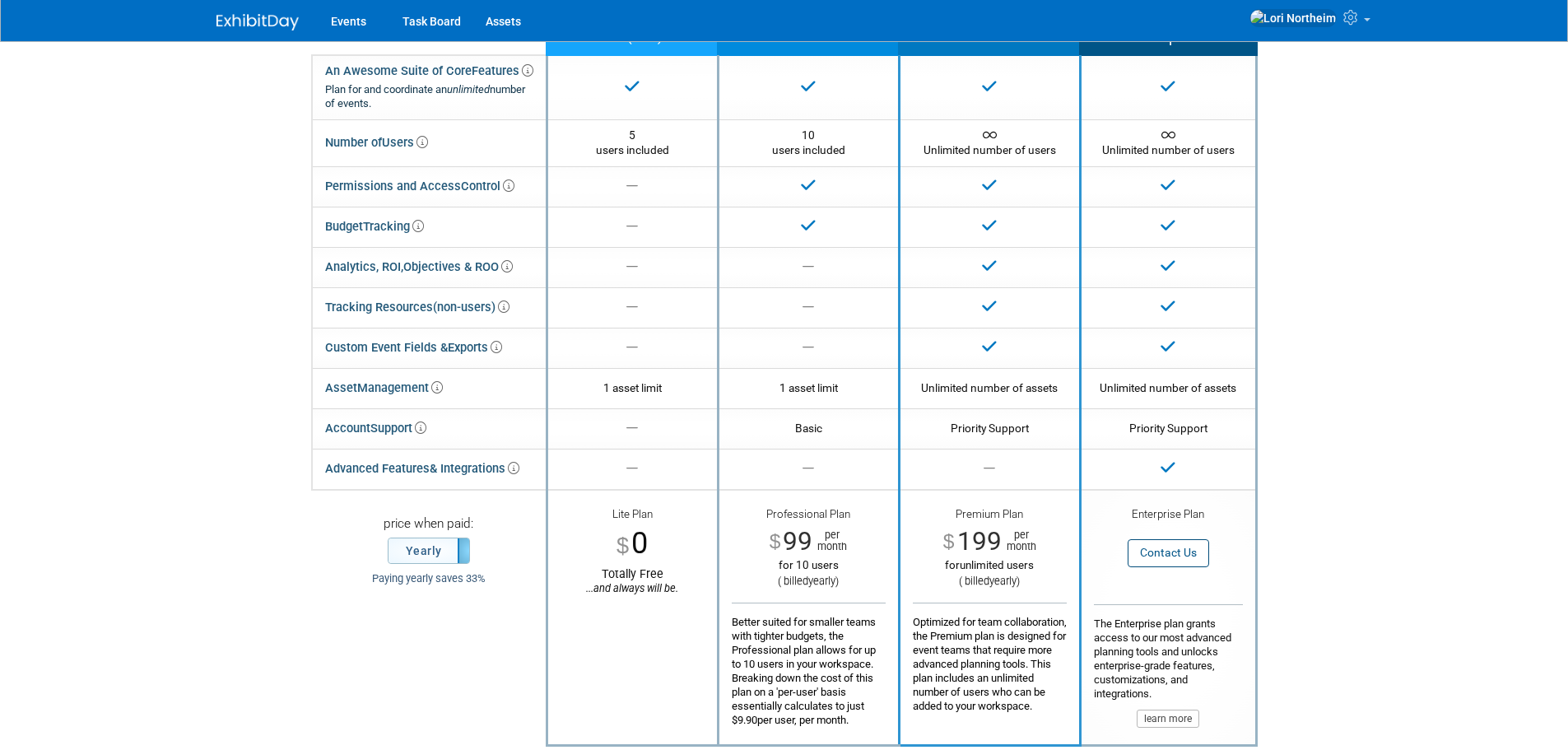
scroll to position [0, 0]
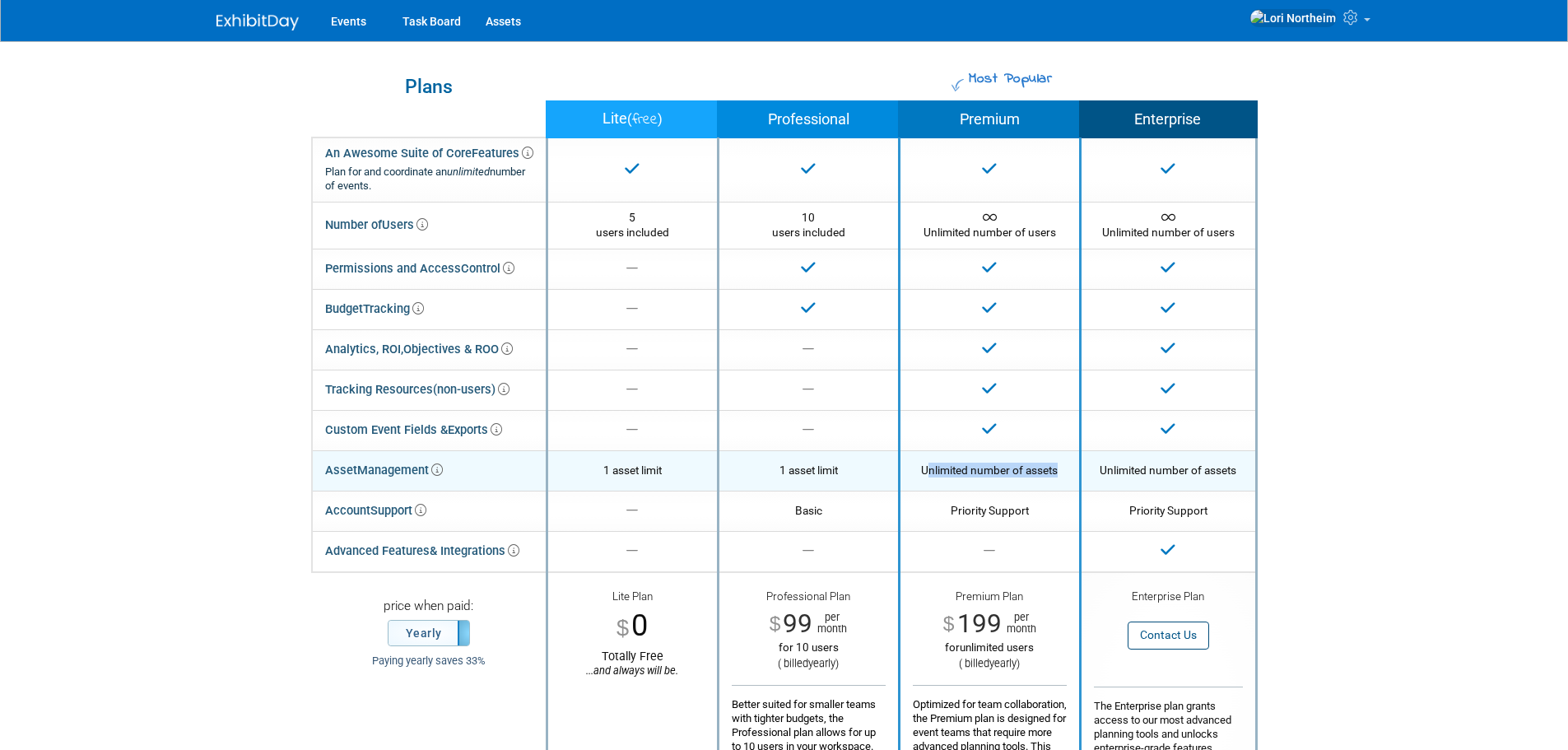
drag, startPoint x: 930, startPoint y: 471, endPoint x: 1075, endPoint y: 472, distance: 145.0
click at [1075, 472] on td "Premium Plan Unlimited number of assets" at bounding box center [990, 471] width 181 height 41
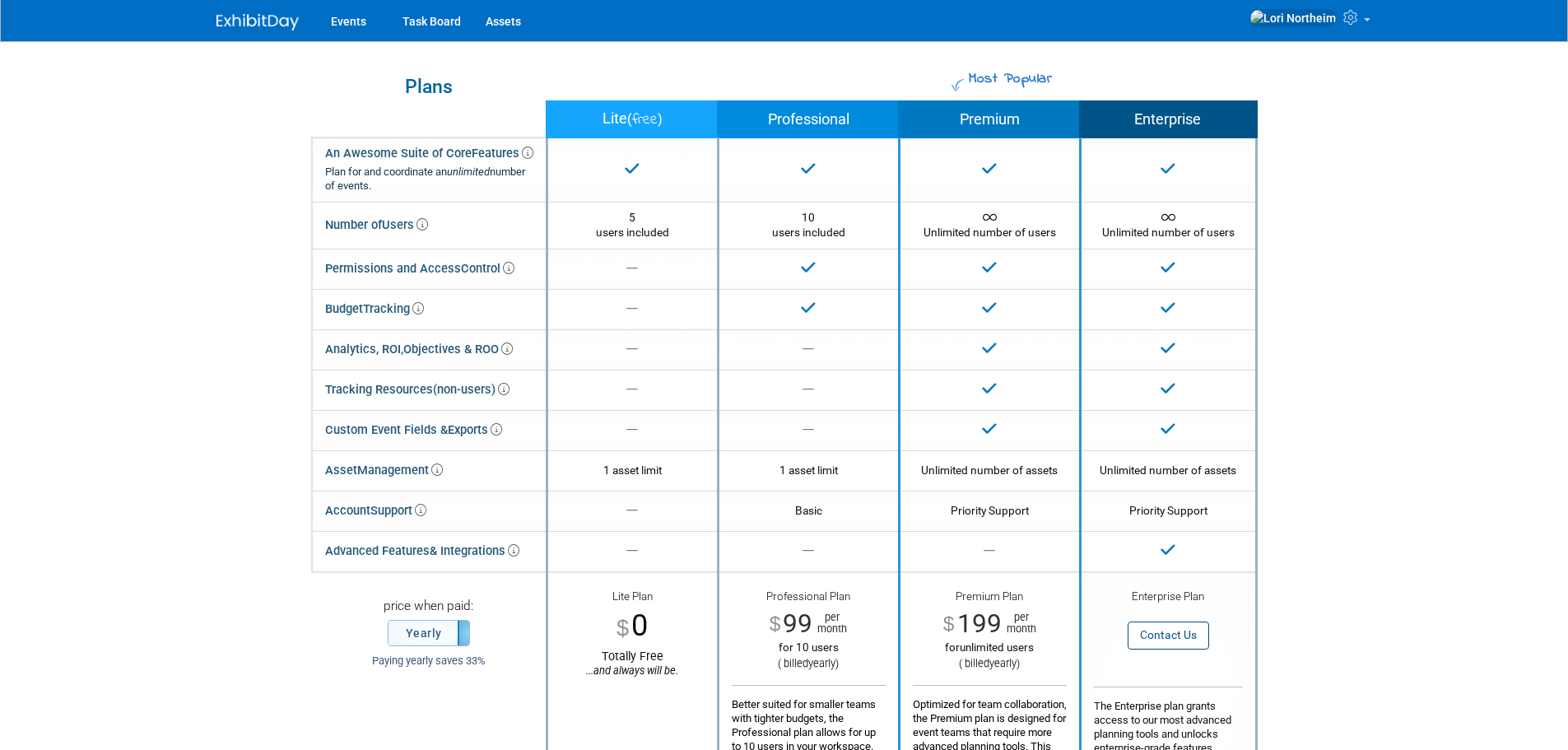
click at [1214, 396] on body "Events Task Board Assets My Account My Profile & Preferences Sync to External C…" at bounding box center [784, 375] width 1568 height 750
click at [420, 636] on label "Yearly" at bounding box center [428, 632] width 80 height 25
click at [420, 636] on label "Monthly" at bounding box center [428, 632] width 80 height 25
